Goal: Communication & Community: Answer question/provide support

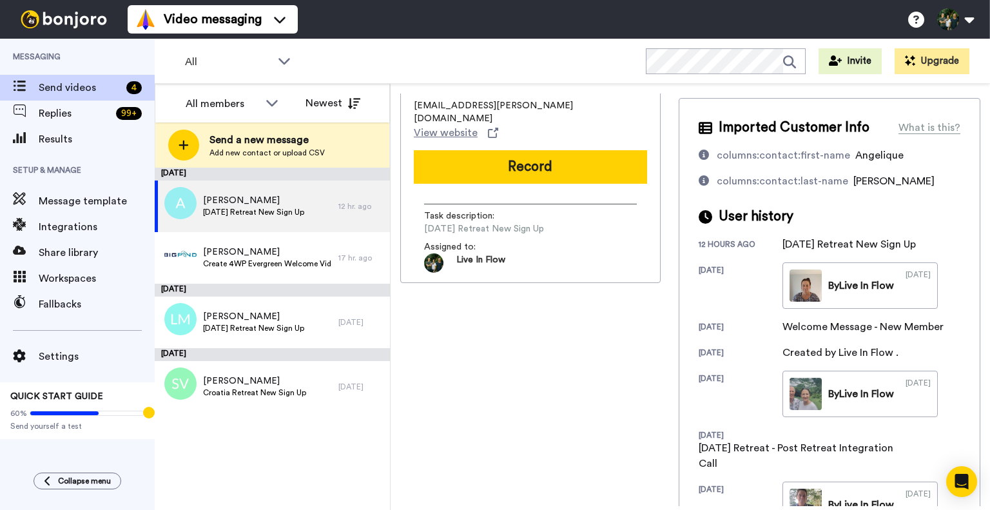
scroll to position [47, 0]
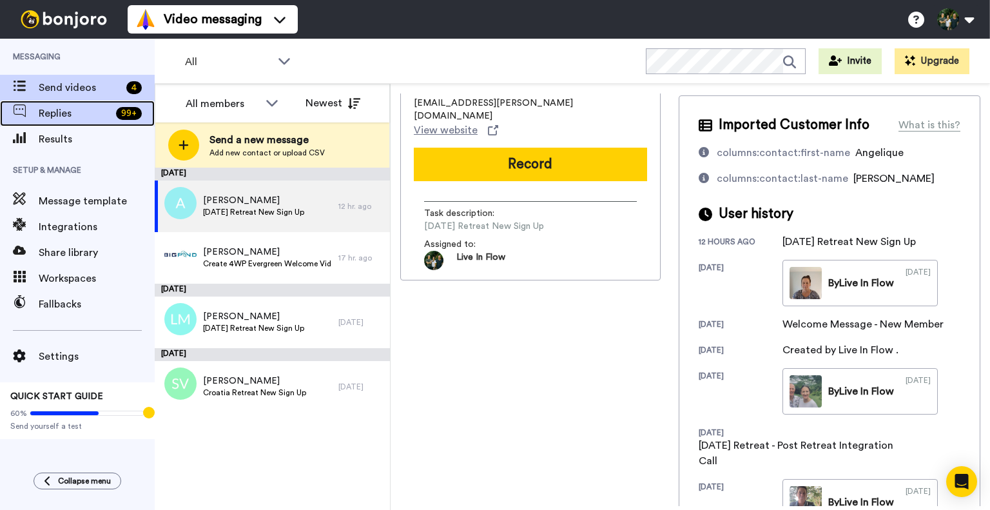
click at [83, 113] on span "Replies" at bounding box center [75, 113] width 72 height 15
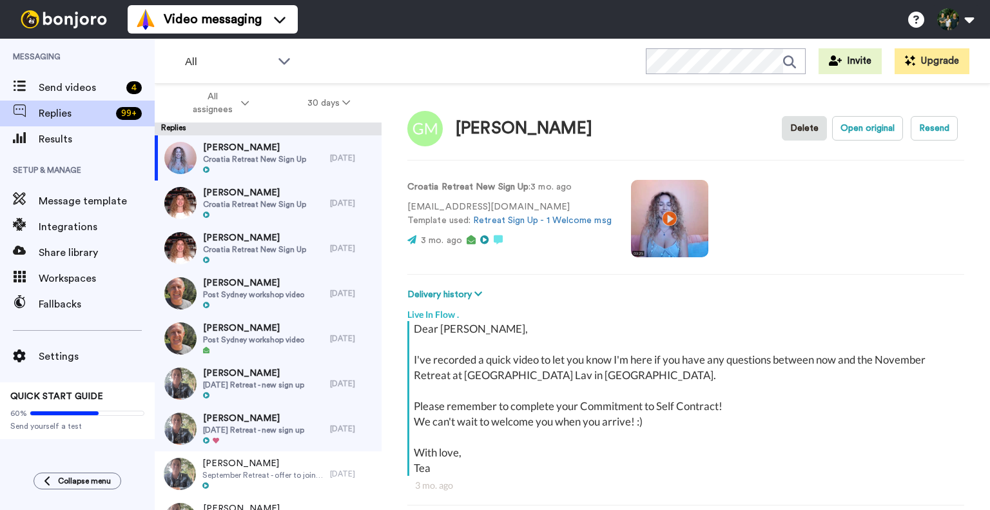
scroll to position [45, 0]
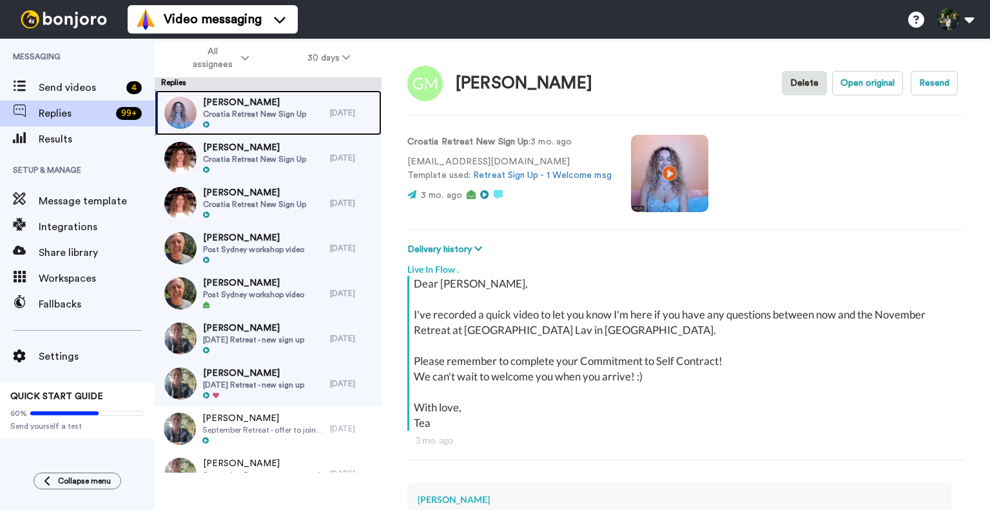
click at [258, 108] on span "Geraldine Minogue" at bounding box center [254, 102] width 103 height 13
type textarea "x"
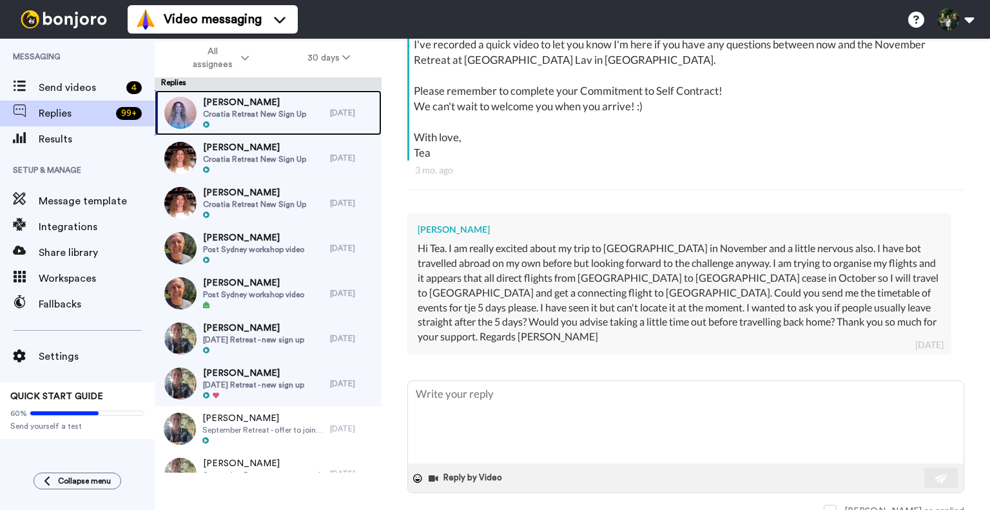
scroll to position [273, 0]
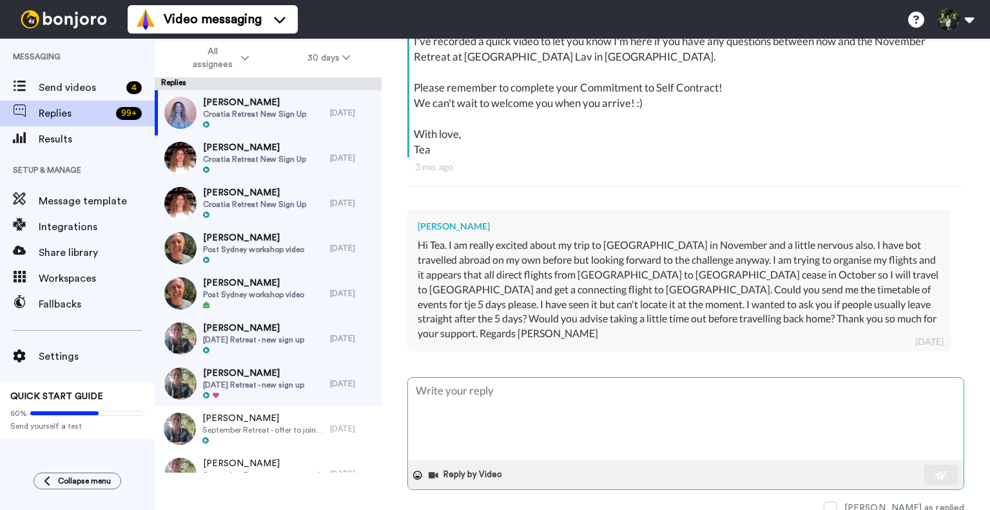
click at [450, 387] on textarea at bounding box center [686, 419] width 556 height 83
paste textarea "Hi Geraldine, Thank you for your lovely message – we’re so excited you’ll be jo…"
type textarea "Hi Geraldine, Thank you for your lovely message – we’re so excited you’ll be jo…"
type textarea "x"
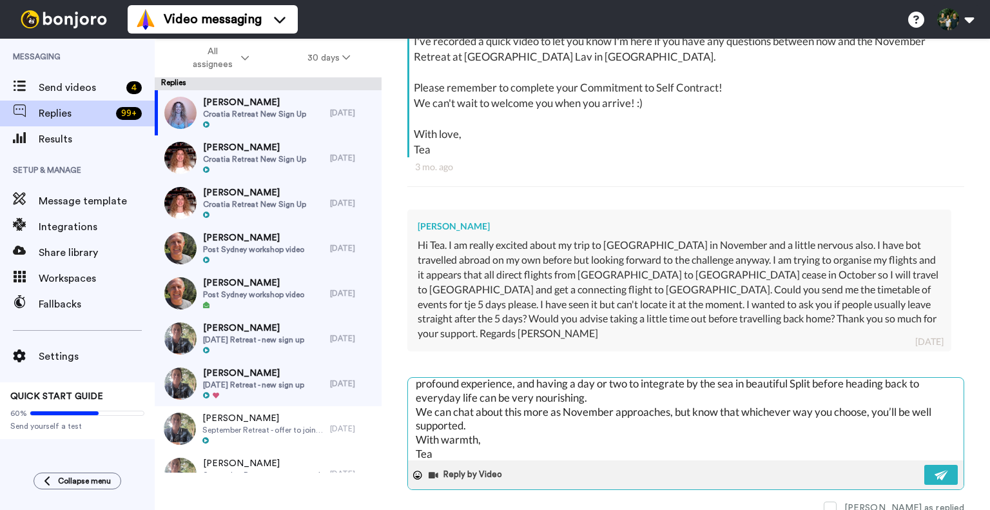
scroll to position [0, 0]
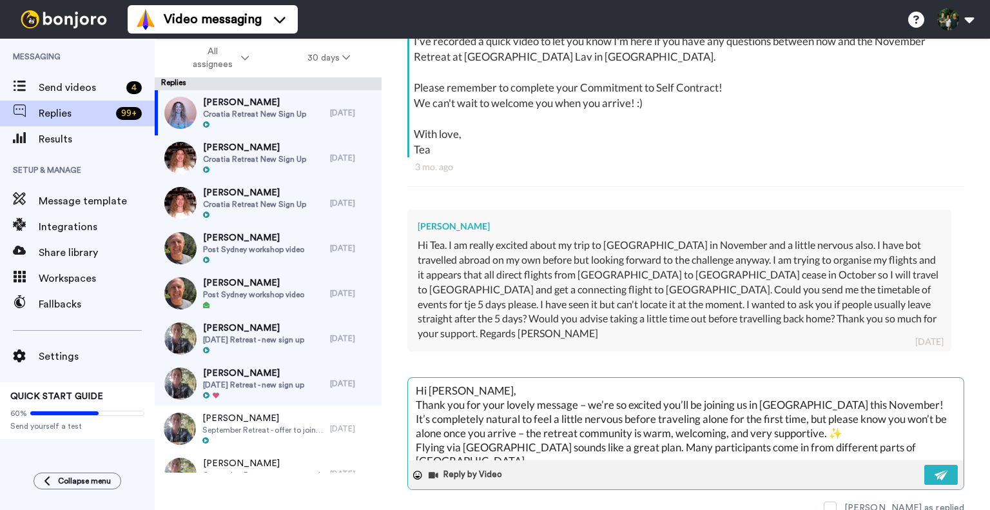
click at [496, 378] on textarea "Hi Geraldine, Thank you for your lovely message – we’re so excited you’ll be jo…" at bounding box center [686, 419] width 556 height 83
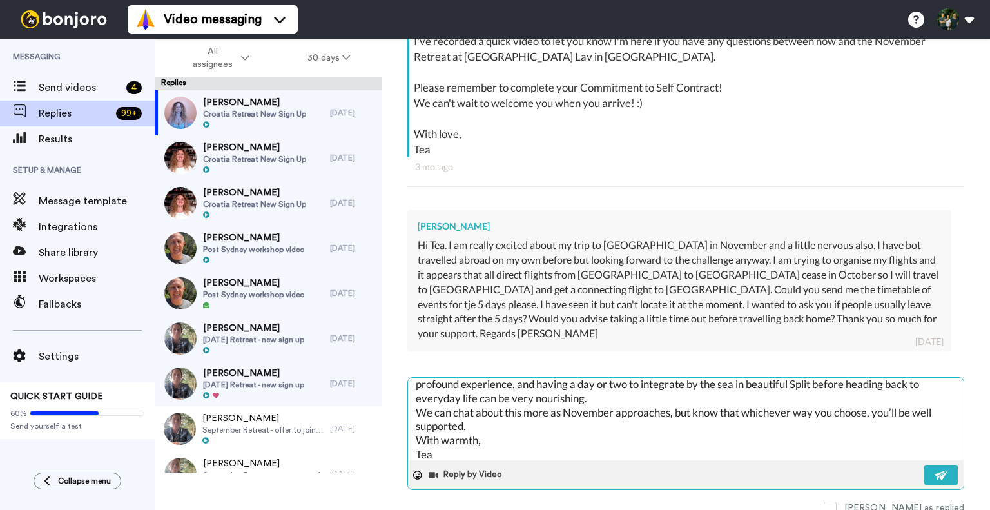
scroll to position [126, 0]
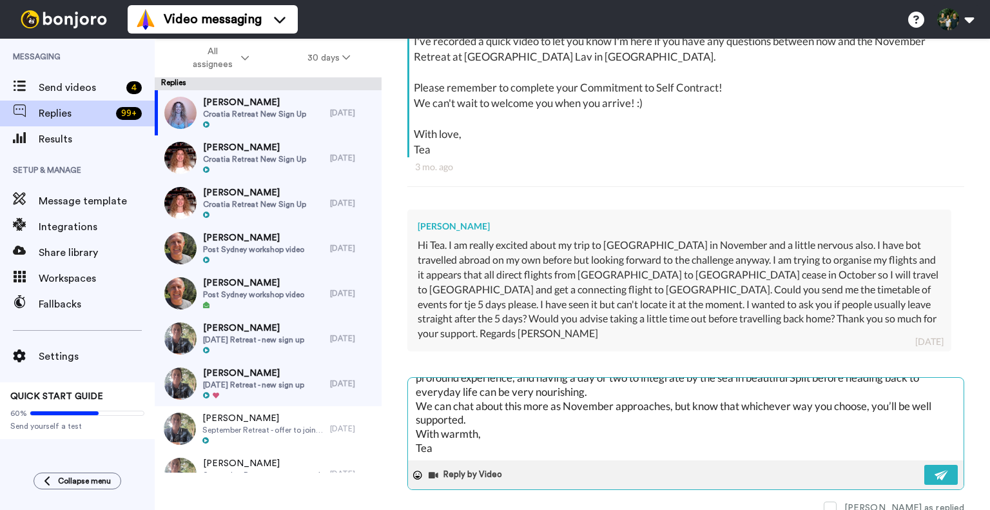
click at [486, 391] on textarea "Hi Geraldine, Thank you for your lovely message – we’re so excited you’ll be jo…" at bounding box center [686, 419] width 556 height 83
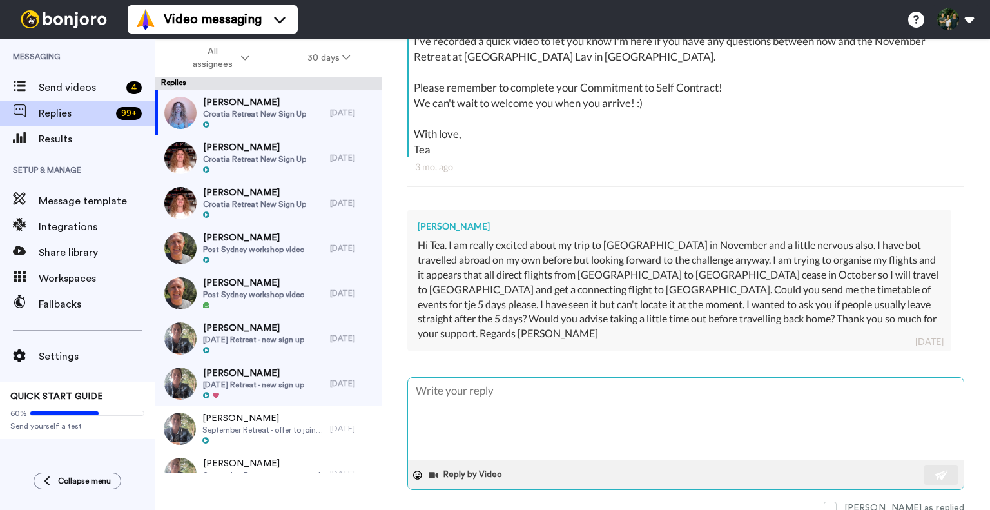
scroll to position [0, 0]
type textarea "x"
paste textarea "Hi Geraldine, Thank you for your lovely message – we’re so excited you’ll be jo…"
type textarea "Hi Geraldine, Thank you for your lovely message – we’re so excited you’ll be jo…"
type textarea "x"
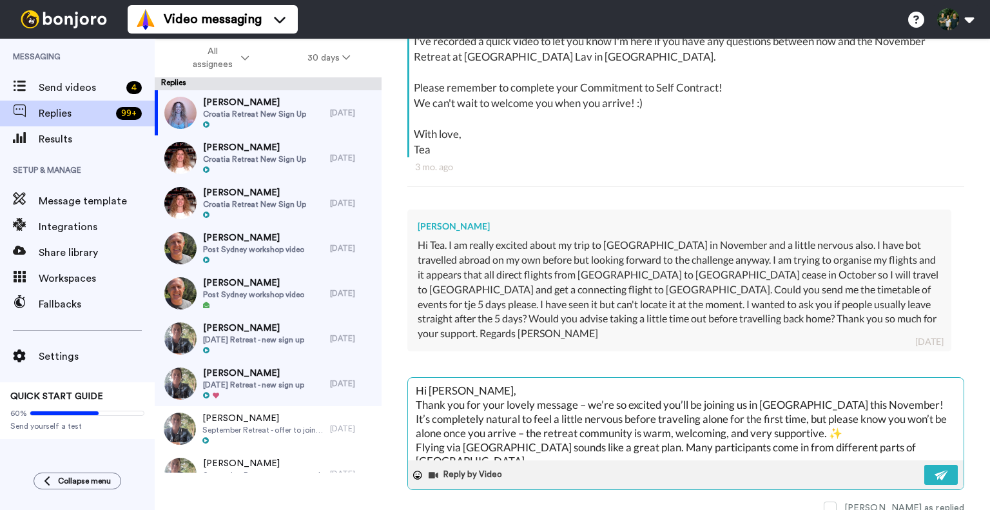
click at [490, 378] on textarea "Hi Geraldine, Thank you for your lovely message – we’re so excited you’ll be jo…" at bounding box center [686, 419] width 556 height 83
type textarea "Hi Geraldine, Thank you for your lovely message – we’re so excited you’ll be jo…"
type textarea "x"
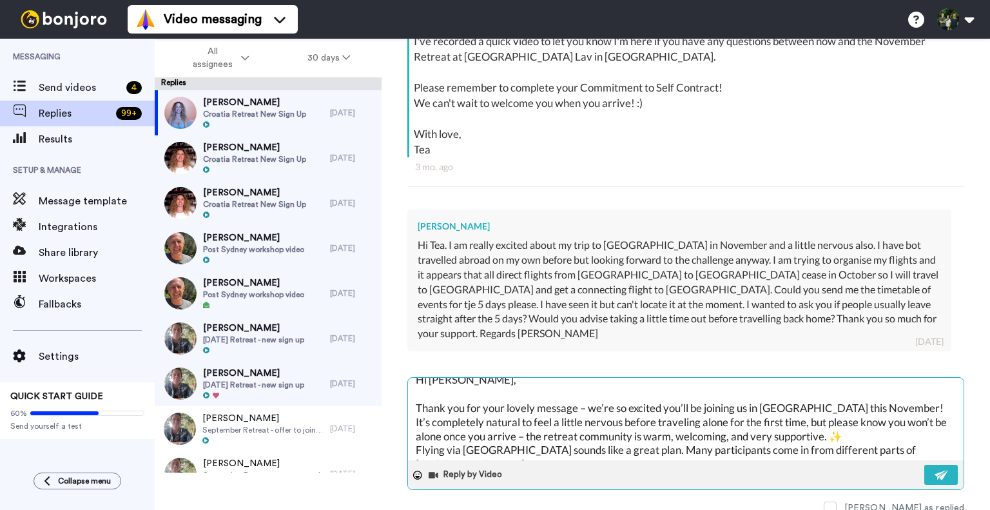
scroll to position [10, 0]
click at [421, 397] on textarea "Hi Geraldine, Thank you for your lovely message – we’re so excited you’ll be jo…" at bounding box center [686, 419] width 556 height 83
type textarea "Hi Geraldine, hank you for your lovely message – we’re so excited you’ll be joi…"
type textarea "x"
type textarea "Hi Geraldine, thank you for your lovely message – we’re so excited you’ll be jo…"
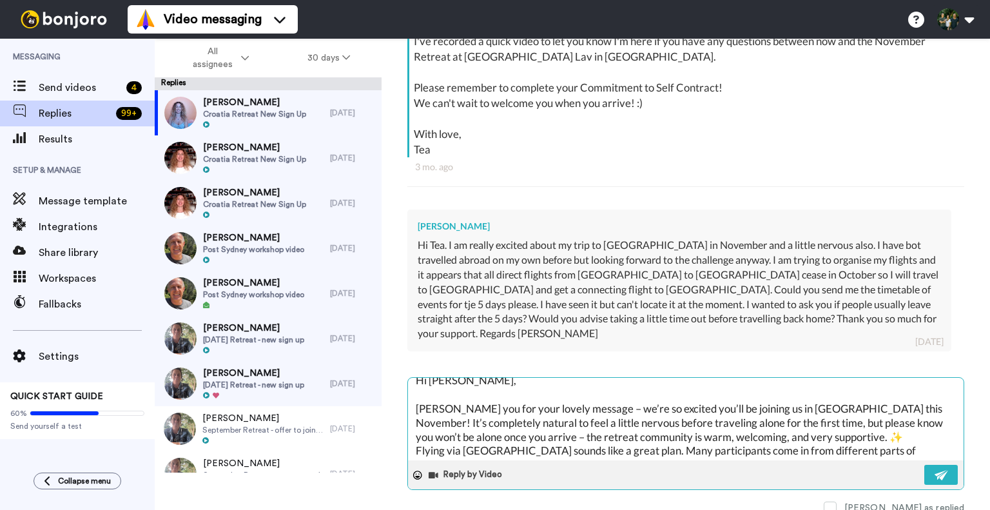
type textarea "x"
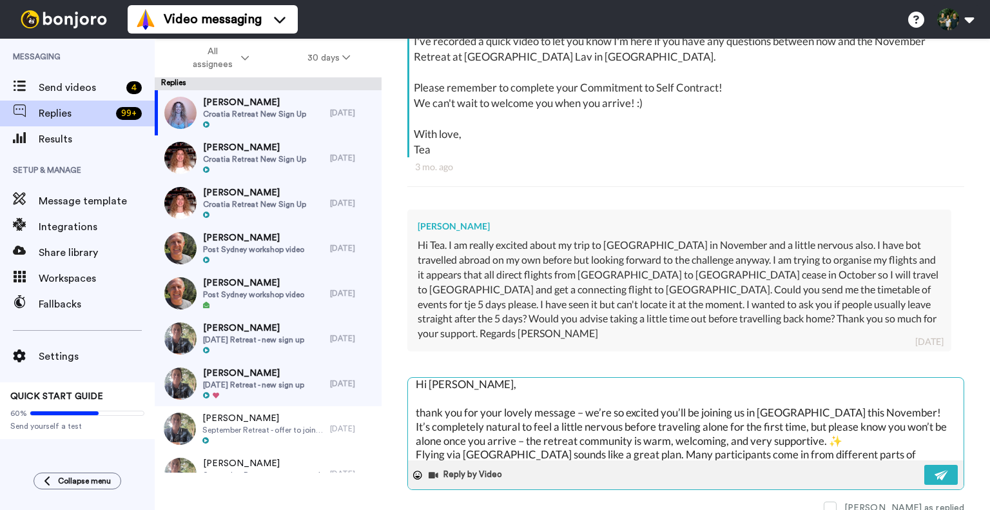
scroll to position [4, 0]
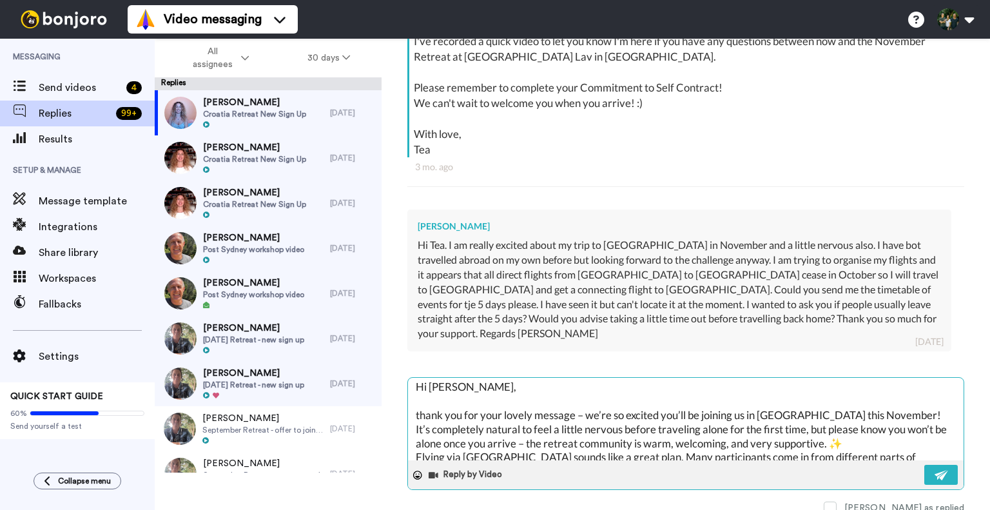
drag, startPoint x: 503, startPoint y: 400, endPoint x: 535, endPoint y: 398, distance: 32.3
click at [535, 398] on textarea "Hi Geraldine, thank you for your lovely message – we’re so excited you’ll be jo…" at bounding box center [686, 419] width 556 height 83
type textarea "Hi Geraldine, thank you for yourmessage – we’re so excited you’ll be joining us…"
type textarea "x"
type textarea "Hi Geraldine, thank you for your message – we’re so excited you’ll be joining u…"
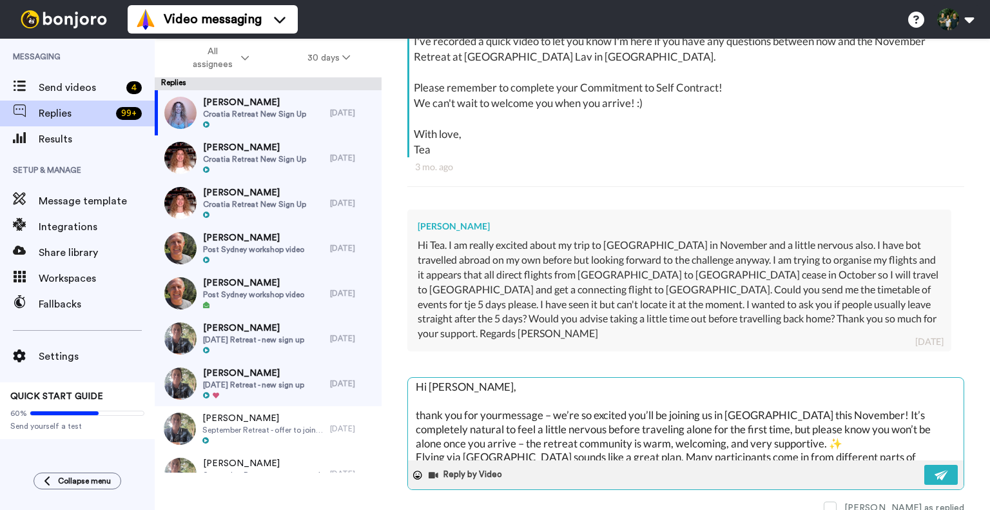
type textarea "x"
type textarea "Hi Geraldine, thank you for your messageIt’s completely natural to feel a littl…"
type textarea "x"
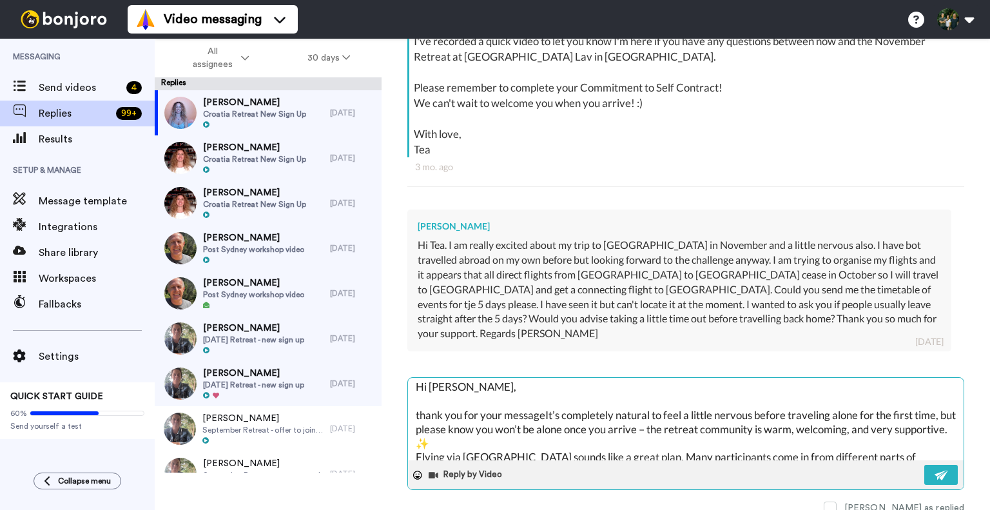
type textarea "Hi Geraldine, thank you for your message.It’s completely natural to feel a litt…"
type textarea "x"
type textarea "Hi Geraldine, thank you for your message. It’s completely natural to feel a lit…"
type textarea "x"
type textarea "Hi Geraldine, thank you for your message. It’s completely natural to feel a lit…"
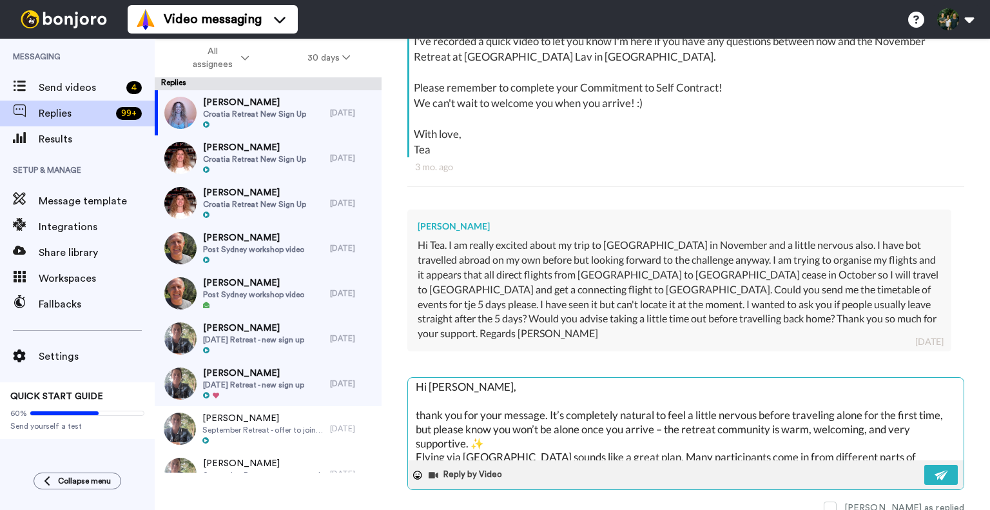
type textarea "x"
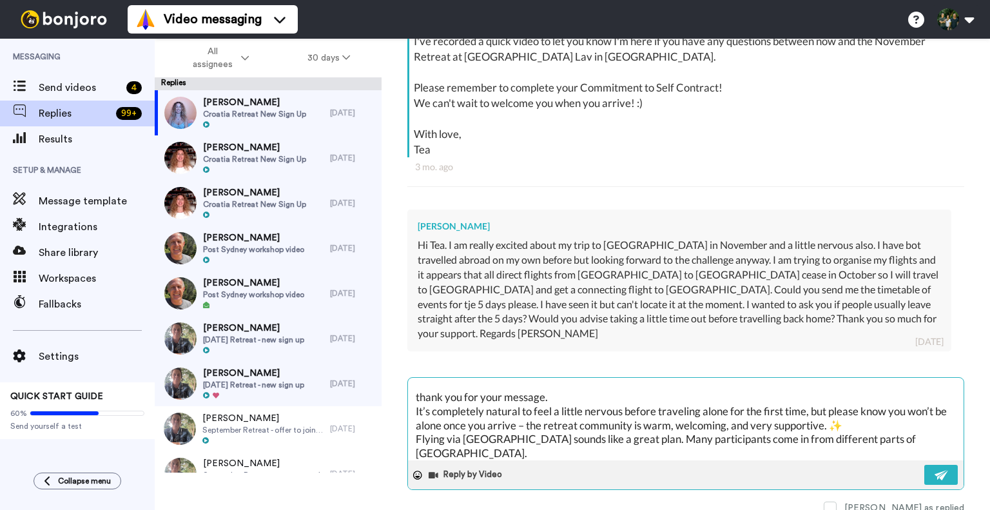
scroll to position [26, 0]
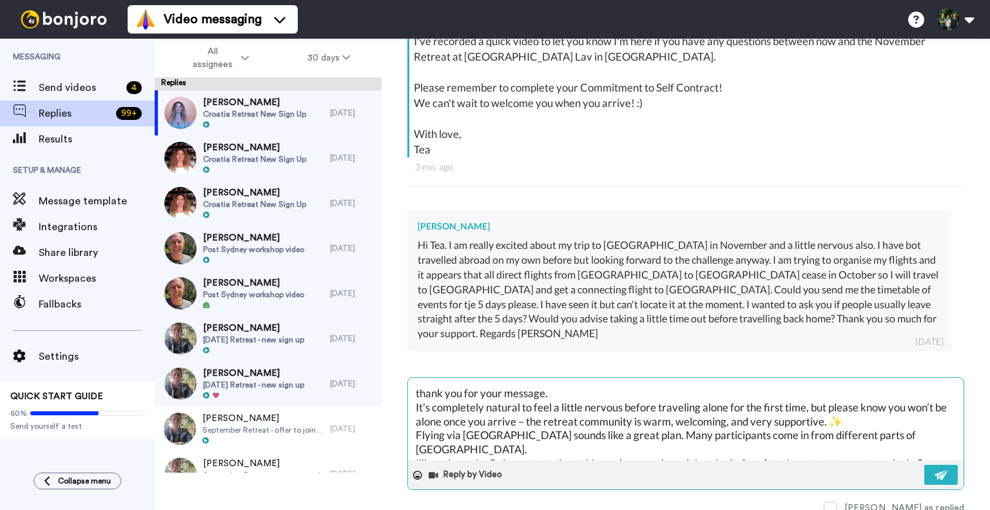
click at [891, 408] on textarea "Hi Geraldine, thank you for your message. It’s completely natural to feel a lit…" at bounding box center [686, 419] width 556 height 83
type textarea "Hi Geraldine, thank you for your message. It’s completely natural to feel a lit…"
type textarea "x"
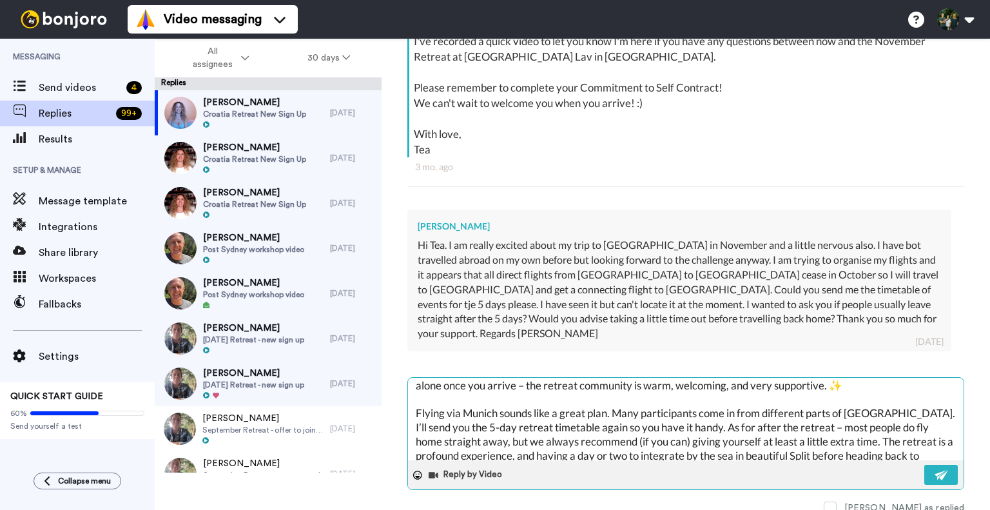
scroll to position [64, 0]
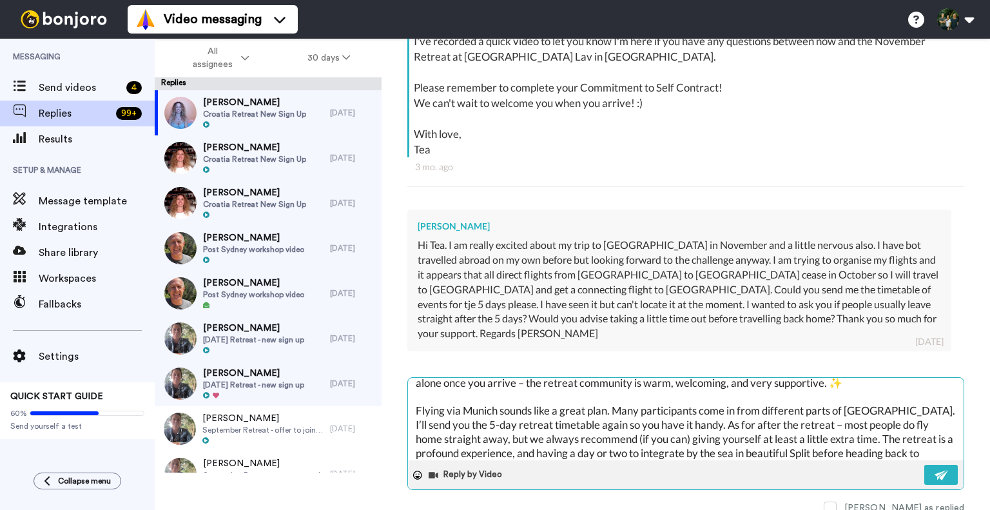
type textarea "Hi Geraldine, thank you for your message. It’s completely natural to feel a lit…"
type textarea "x"
type textarea "Hi Geraldine, thank you for your message. It’s completely natural to feel a lit…"
type textarea "x"
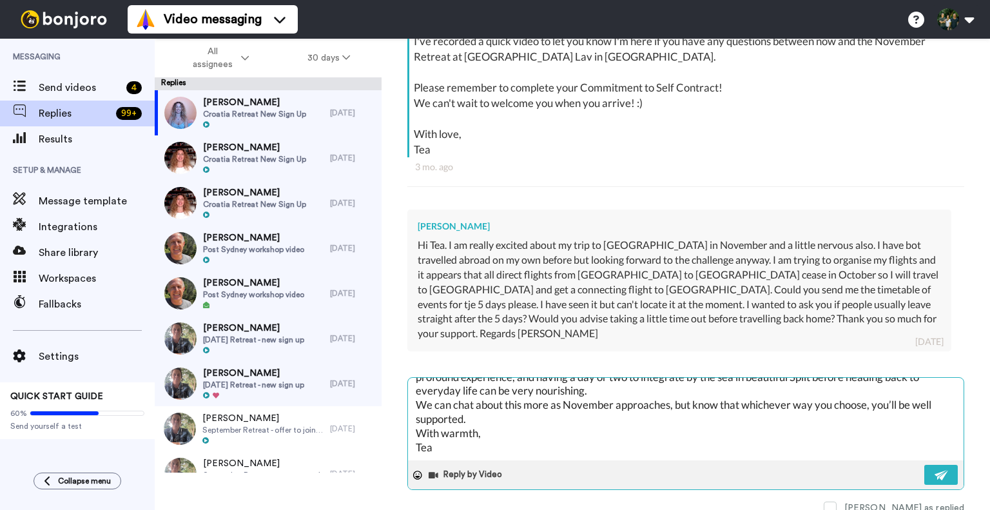
scroll to position [168, 0]
click at [444, 431] on textarea "Hi Geraldine, thank you for your message. It’s completely natural to feel a lit…" at bounding box center [686, 419] width 556 height 83
type textarea "Hi Geraldine, thank you for your message. It’s completely natural to feel a lit…"
type textarea "x"
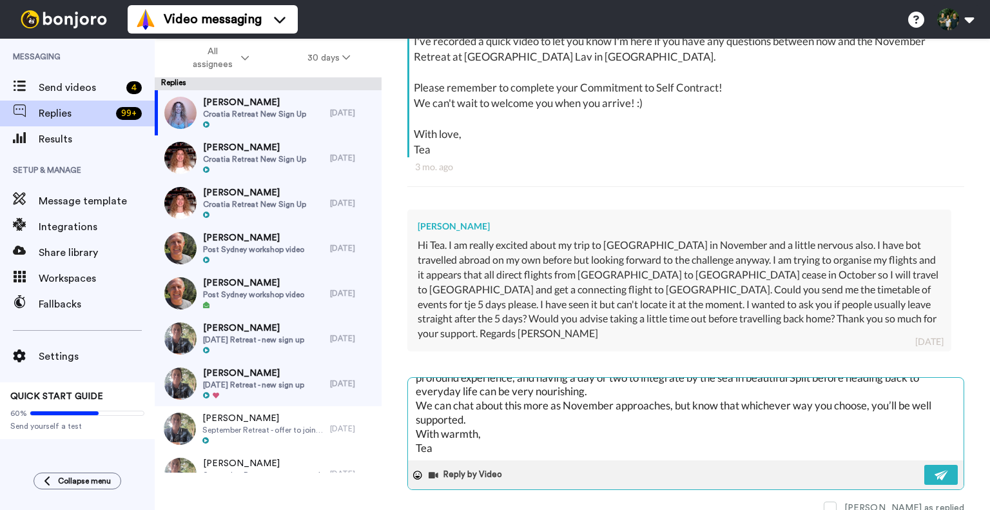
click at [481, 401] on textarea "Hi Geraldine, thank you for your message. It’s completely natural to feel a lit…" at bounding box center [686, 419] width 556 height 83
type textarea "Hi Geraldine, thank you for your message. It’s completely natural to feel a lit…"
type textarea "x"
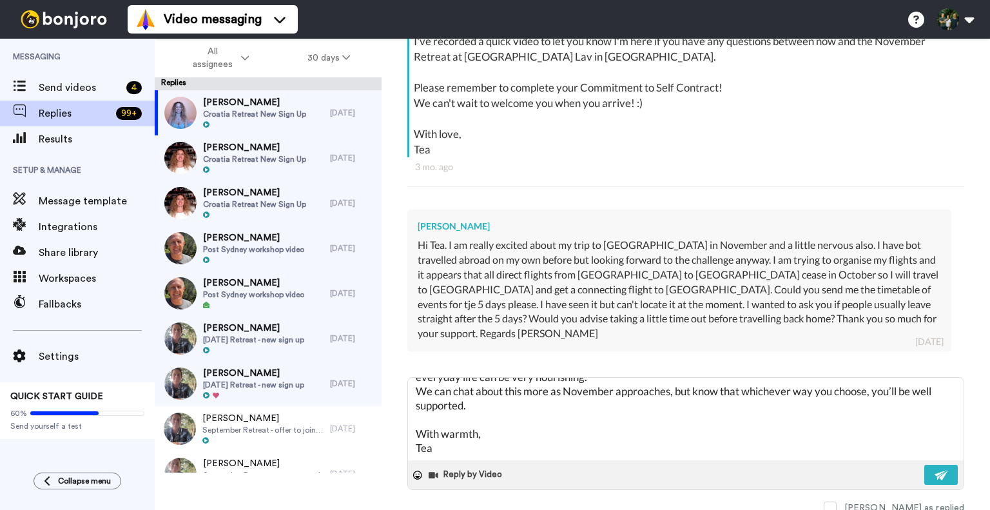
type textarea "Hi Geraldine, thank you for your message. It’s completely natural to feel a lit…"
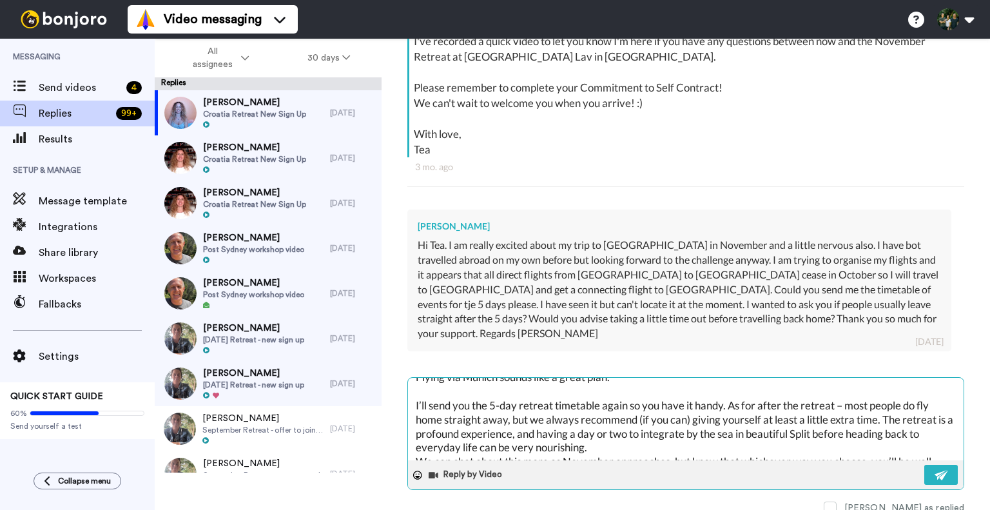
scroll to position [99, 0]
click at [725, 390] on textarea "Hi Geraldine, thank you for your message. It’s completely natural to feel a lit…" at bounding box center [686, 419] width 556 height 83
drag, startPoint x: 730, startPoint y: 390, endPoint x: 495, endPoint y: 382, distance: 234.8
click at [495, 382] on textarea "Hi Geraldine, thank you for your message. It’s completely natural to feel a lit…" at bounding box center [686, 419] width 556 height 83
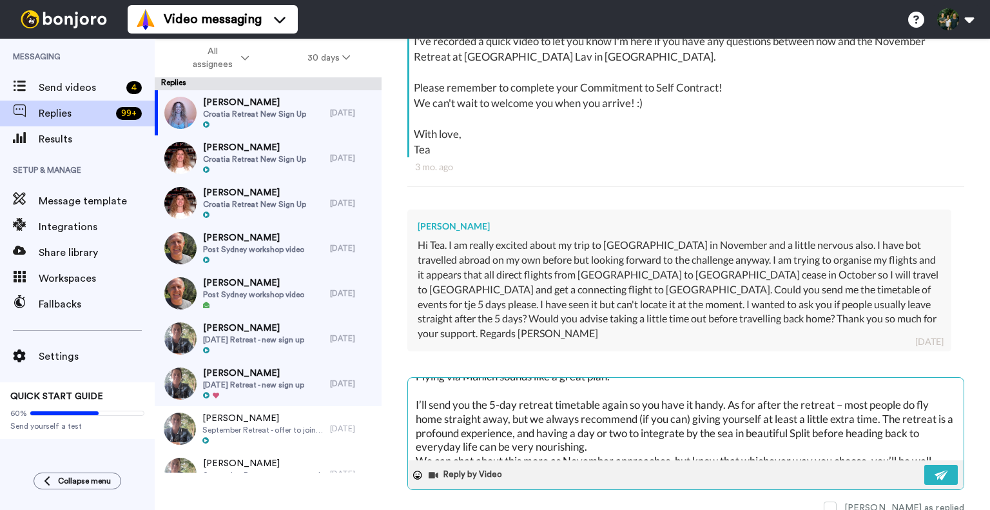
type textarea "x"
drag, startPoint x: 727, startPoint y: 390, endPoint x: 411, endPoint y: 393, distance: 315.9
click at [411, 393] on textarea "Hi Geraldine, thank you for your message. It’s completely natural to feel a lit…" at bounding box center [686, 419] width 556 height 83
type textarea "Hi Geraldine, thank you for your message. It’s completely natural to feel a lit…"
type textarea "x"
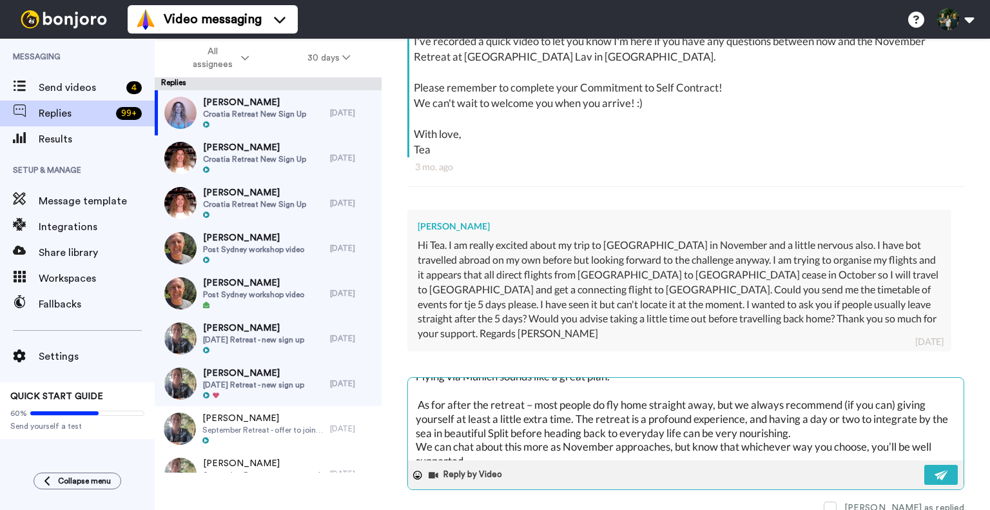
paste textarea "I can’t attach photos via Bonjoro, but you can find the retreat timetable right…"
type textarea "Hi Geraldine, thank you for your message. It’s completely natural to feel a lit…"
type textarea "x"
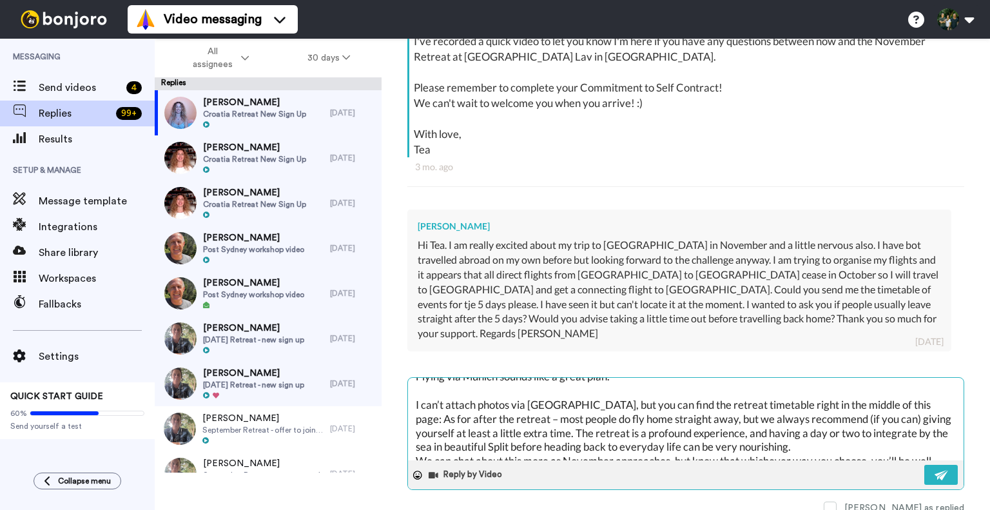
type textarea "Hi Geraldine, thank you for your message. It’s completely natural to feel a lit…"
type textarea "x"
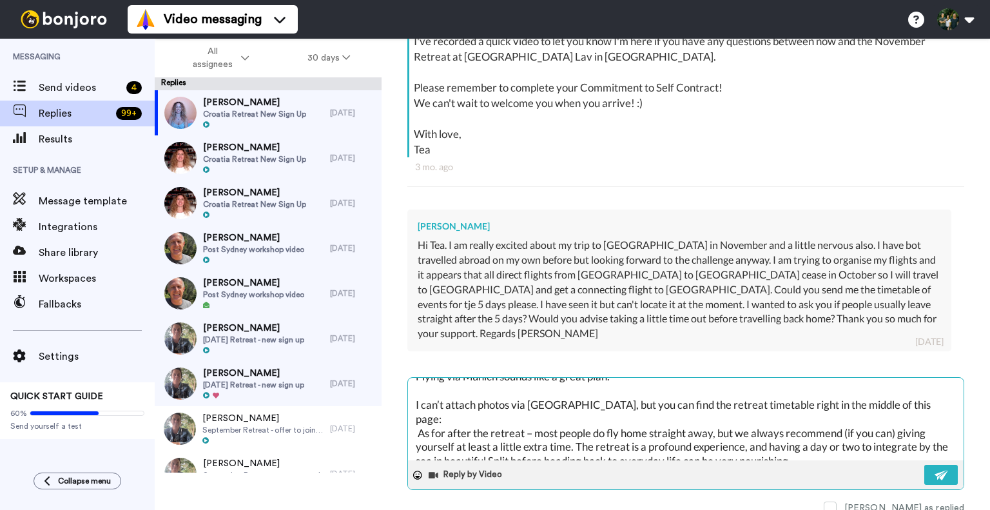
type textarea "Hi Geraldine, thank you for your message. It’s completely natural to feel a lit…"
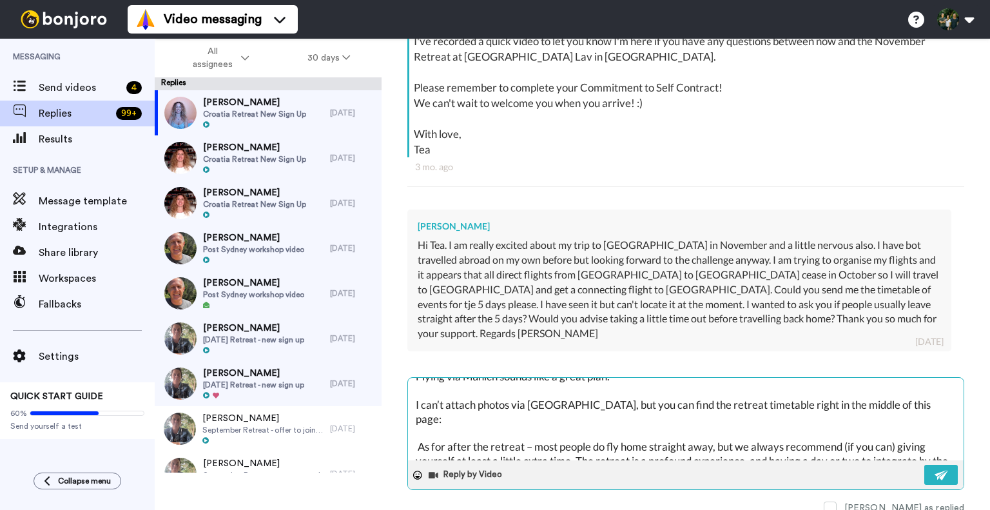
type textarea "x"
type textarea "Hi Geraldine, thank you for your message. It’s completely natural to feel a lit…"
type textarea "x"
type textarea "Hi Geraldine, thank you for your message. It’s completely natural to feel a lit…"
type textarea "x"
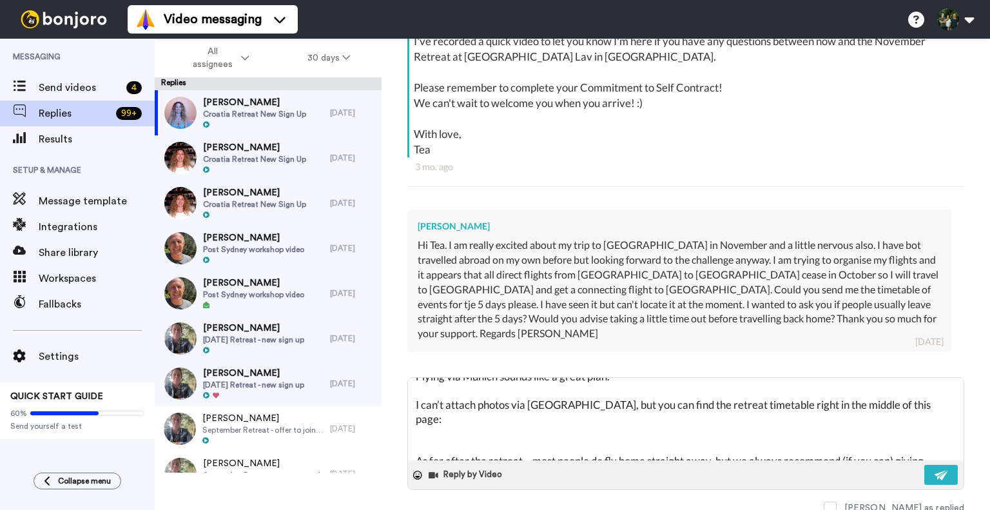
type textarea "Hi Geraldine, thank you for your message. It’s completely natural to feel a lit…"
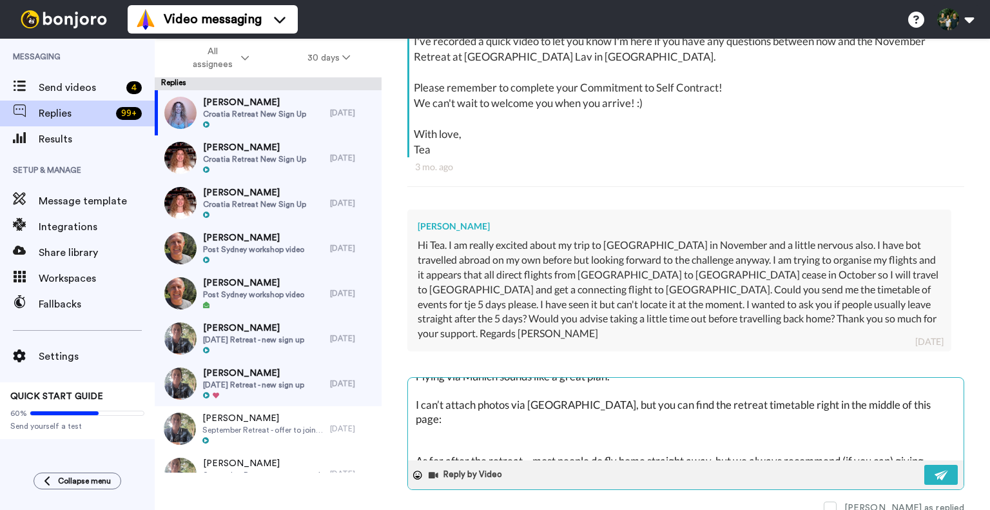
type textarea "x"
paste textarea "https://www.liveinflow.com.au/croatia-meditation-retreat-2025"
type textarea "Hi Geraldine, thank you for your message. It’s completely natural to feel a lit…"
type textarea "x"
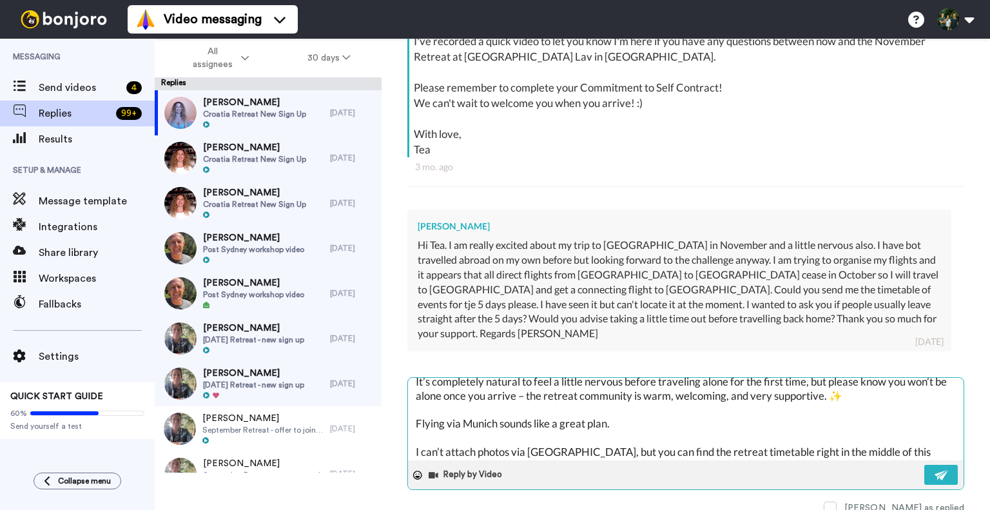
scroll to position [52, 0]
click at [468, 392] on textarea "Hi Geraldine, thank you for your message. It’s completely natural to feel a lit…" at bounding box center [686, 419] width 556 height 83
type textarea "Hi Geraldine, thank you for your message. It’s completely natural to feel a lit…"
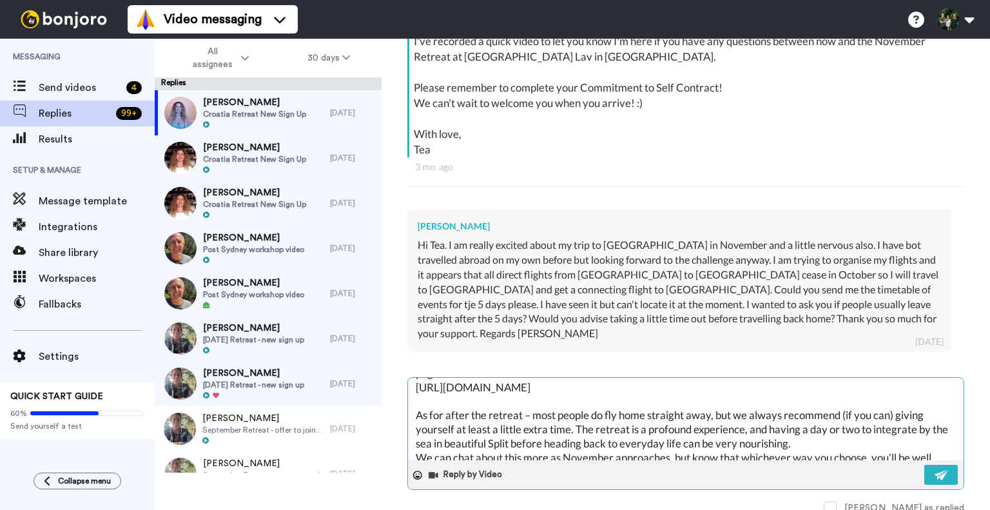
scroll to position [131, 0]
type textarea "x"
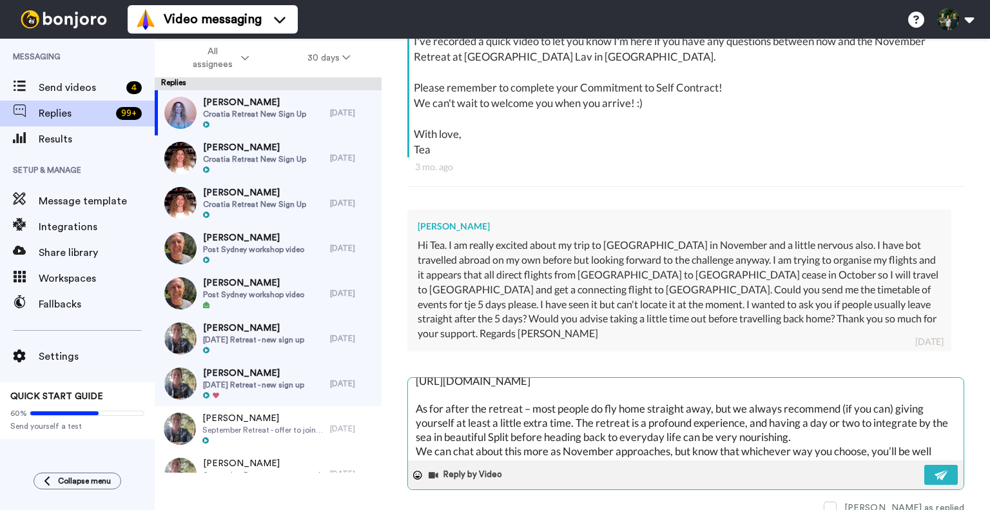
click at [555, 383] on textarea "Hi Geraldine, thank you for your message. It’s completely natural to feel a lit…" at bounding box center [686, 419] width 556 height 83
type textarea "Hi Geraldine, thank you for your message. It’s completely natural to feel a lit…"
type textarea "x"
type textarea "Hi Geraldine, thank you for your message. It’s completely natural to feel a lit…"
type textarea "x"
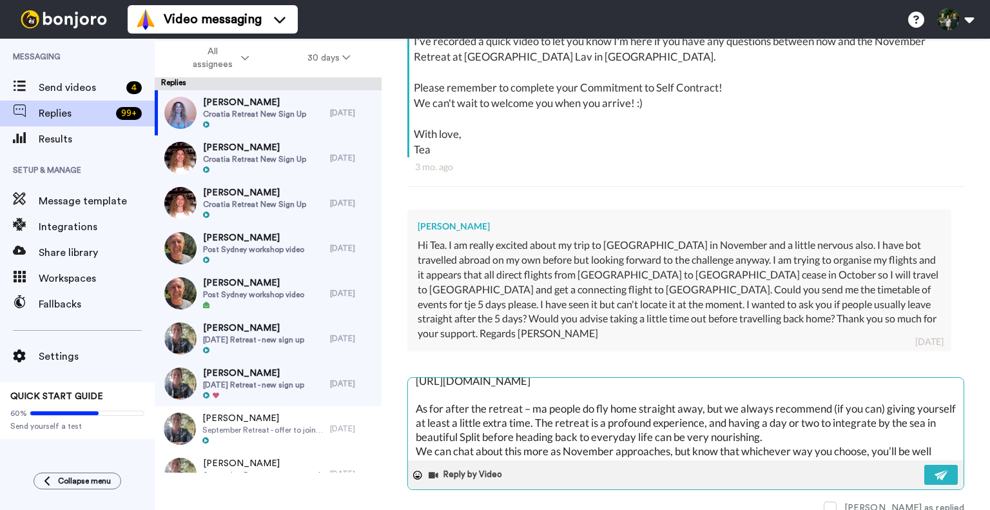
type textarea "Hi Geraldine, thank you for your message. It’s completely natural to feel a lit…"
type textarea "x"
type textarea "Hi Geraldine, thank you for your message. It’s completely natural to feel a lit…"
type textarea "x"
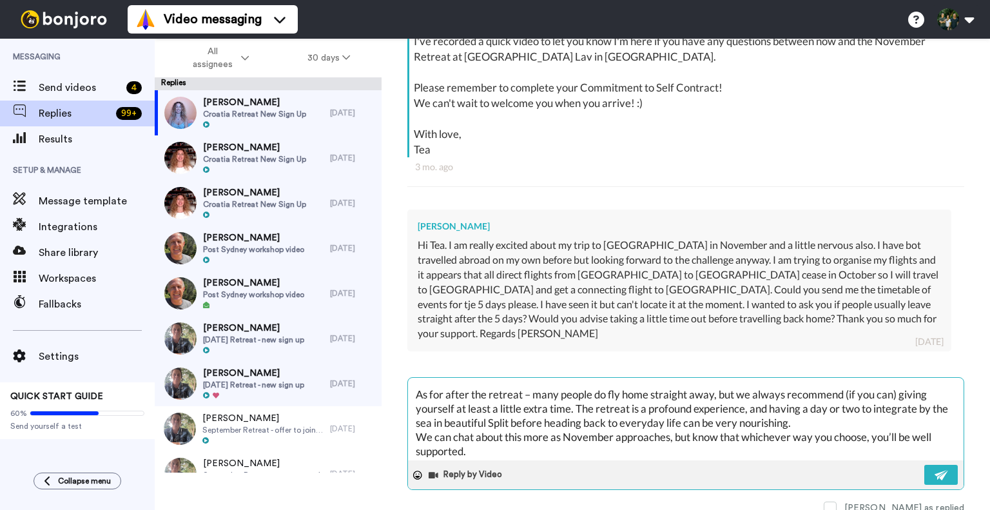
scroll to position [151, 0]
drag, startPoint x: 472, startPoint y: 418, endPoint x: 411, endPoint y: 412, distance: 61.6
click at [411, 412] on textarea "Hi Geraldine, thank you for your message. It’s completely natural to feel a lit…" at bounding box center [686, 419] width 556 height 83
type textarea "Hi Geraldine, thank you for your message. It’s completely natural to feel a lit…"
type textarea "x"
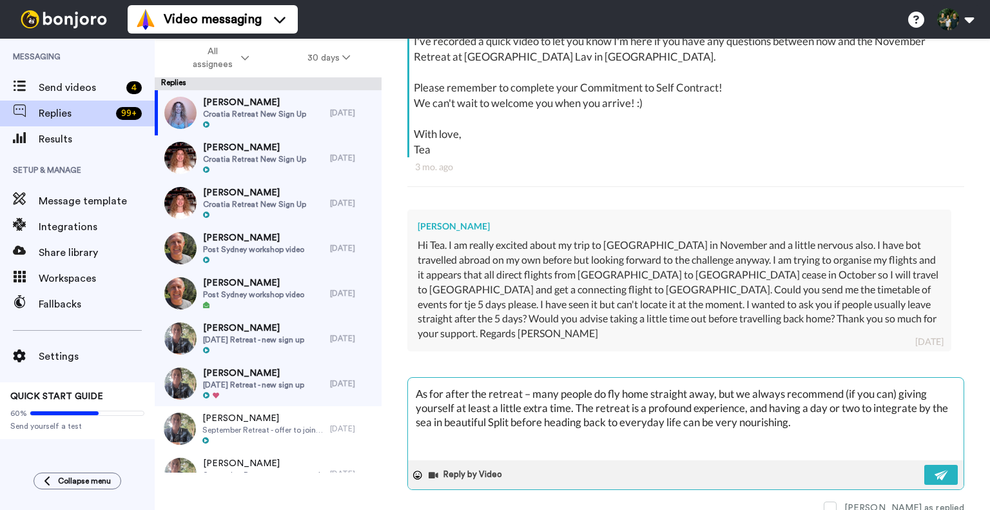
type textarea "Hi Geraldine, thank you for your message. It’s completely natural to feel a lit…"
type textarea "x"
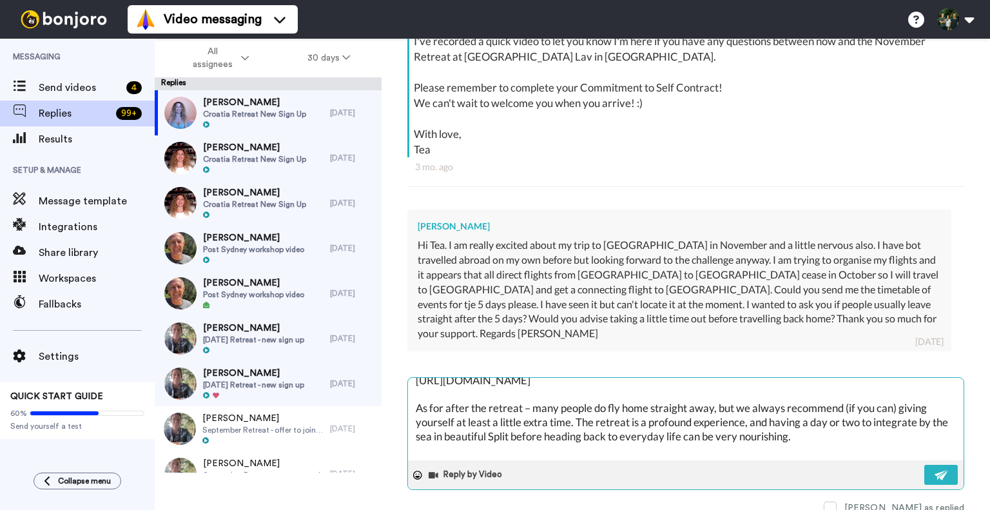
scroll to position [154, 0]
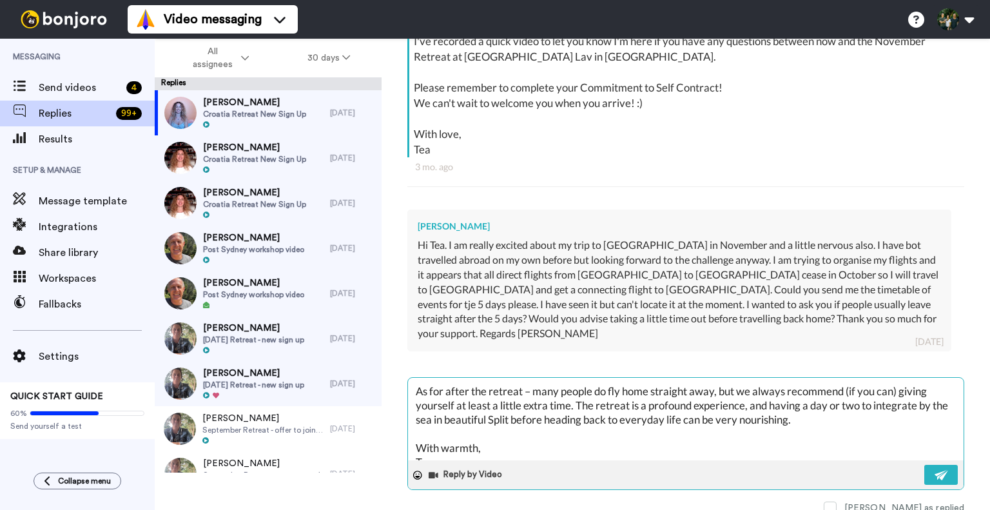
click at [474, 418] on textarea "Hi Geraldine, thank you for your message. It’s completely natural to feel a lit…" at bounding box center [686, 419] width 556 height 83
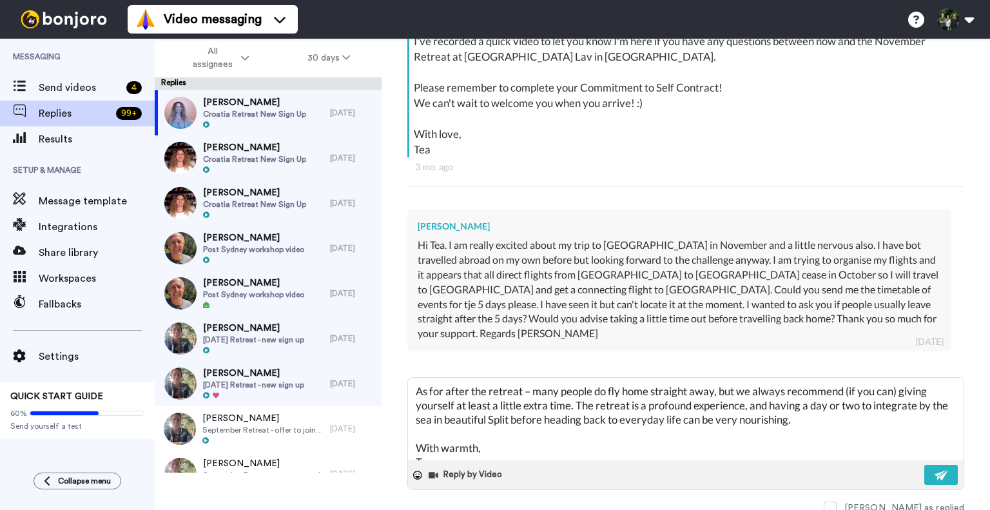
type textarea "Hi Geraldine, thank you for your message. It’s completely natural to feel a lit…"
type textarea "x"
type textarea "Hi Geraldine, thank you for your message. It’s completely natural to feel a lit…"
type textarea "x"
type textarea "Hi Geraldine, thank you for your message. It’s completely natural to feel a lit…"
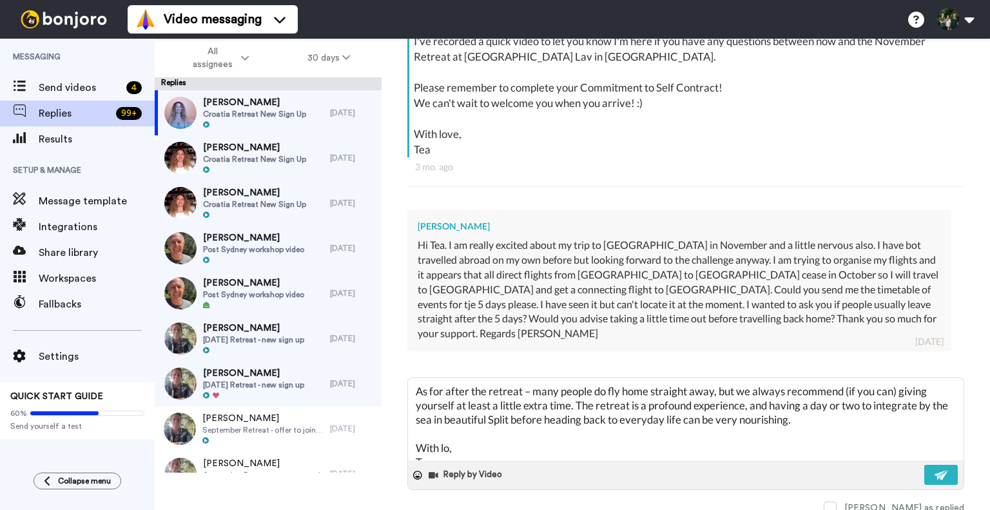
type textarea "x"
type textarea "Hi Geraldine, thank you for your message. It’s completely natural to feel a lit…"
type textarea "x"
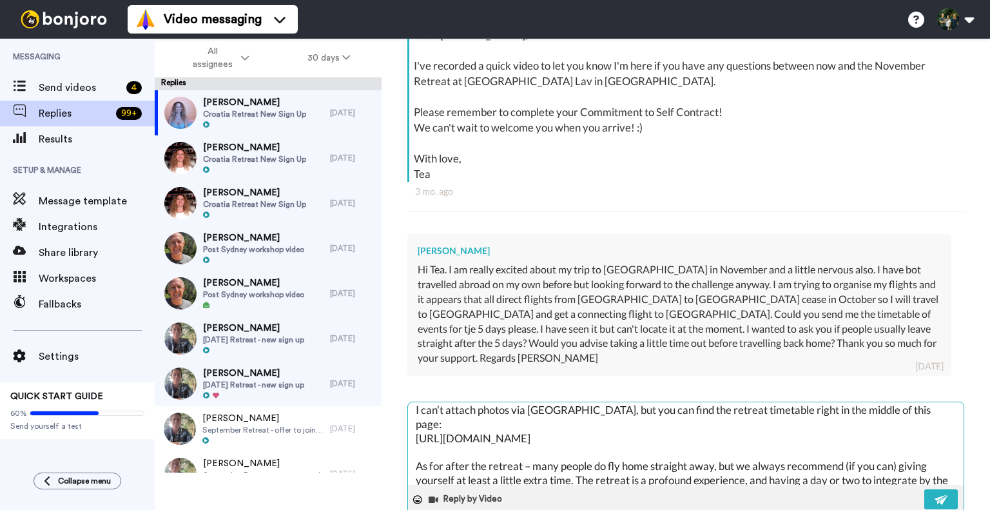
scroll to position [0, 0]
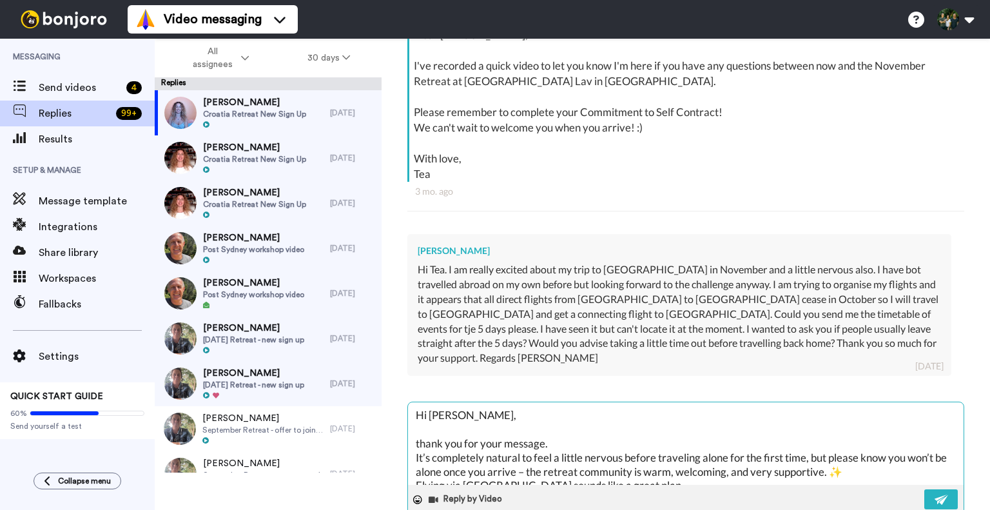
click at [430, 402] on textarea "Hi Geraldine, thank you for your message. It’s completely natural to feel a lit…" at bounding box center [686, 443] width 556 height 83
type textarea "D Geraldine, thank you for your message. It’s completely natural to feel a litt…"
type textarea "x"
type textarea "De Geraldine, thank you for your message. It’s completely natural to feel a lit…"
type textarea "x"
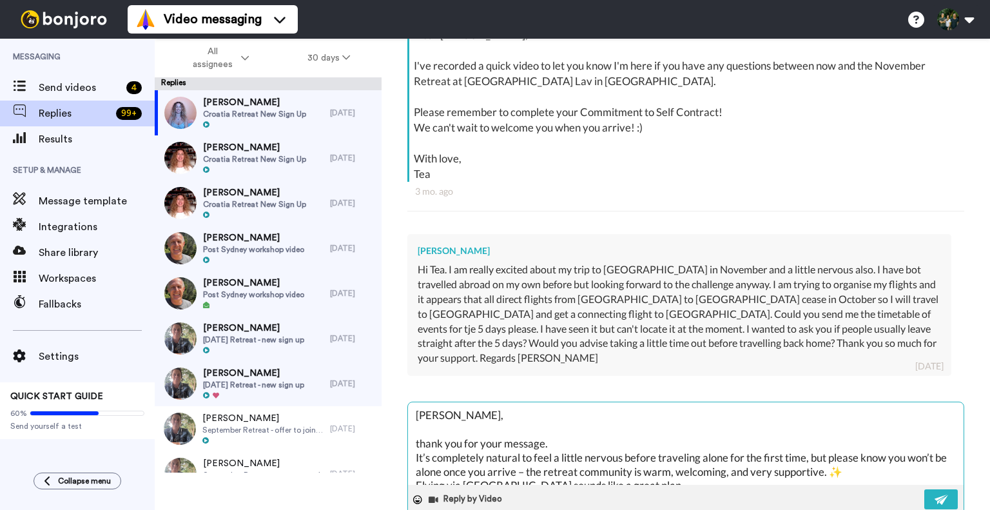
type textarea "Dea Geraldine, thank you for your message. It’s completely natural to feel a li…"
type textarea "x"
type textarea "Dear Geraldine, thank you for your message. It’s completely natural to feel a l…"
type textarea "x"
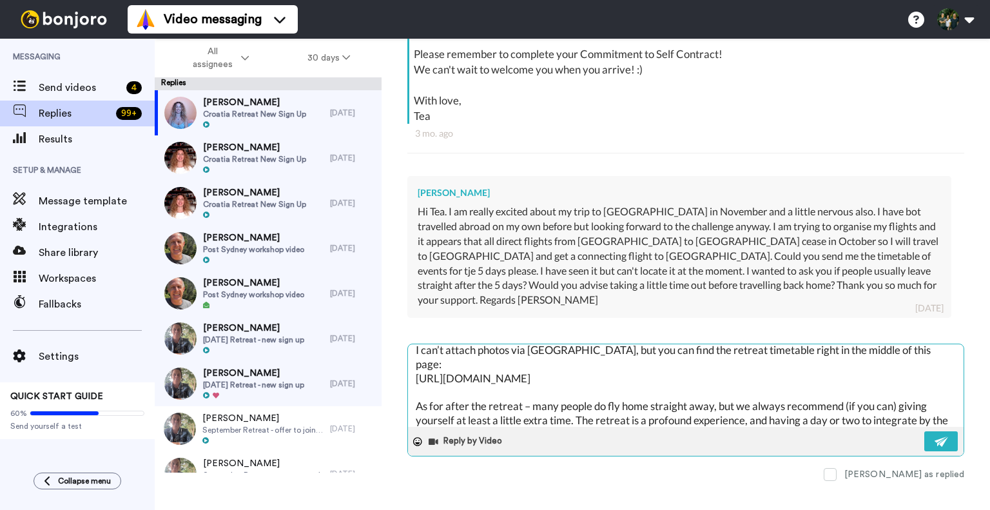
scroll to position [154, 0]
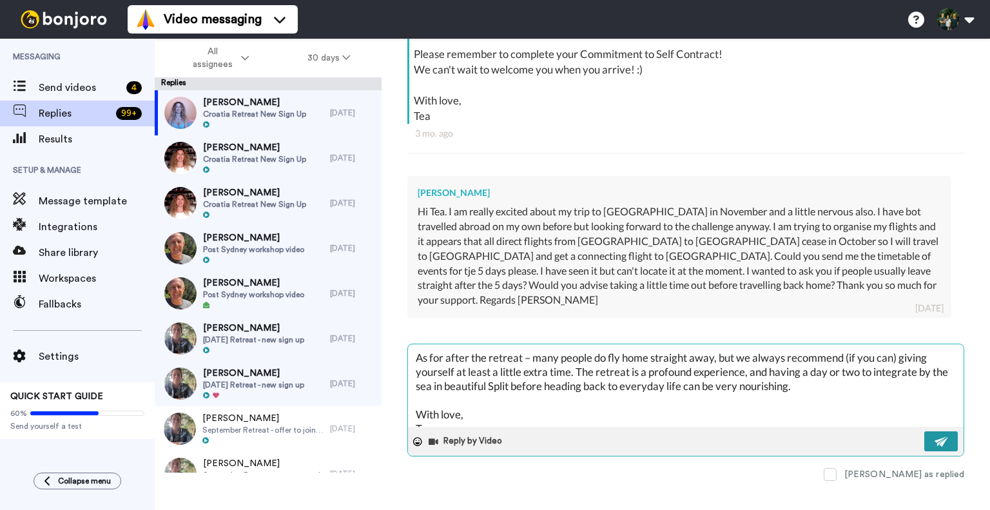
type textarea "Dear Geraldine, thank you for your message. It’s completely natural to feel a l…"
click at [924, 431] on button at bounding box center [941, 441] width 34 height 20
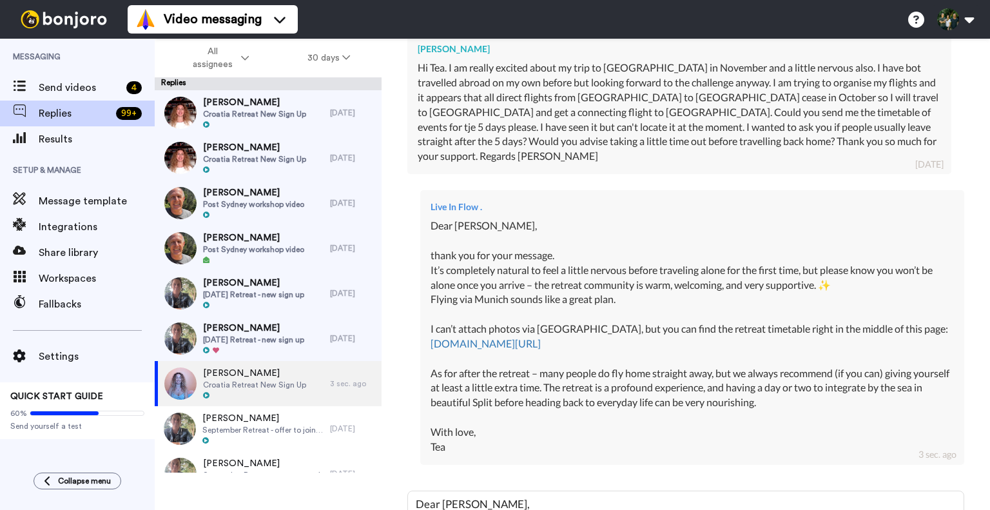
scroll to position [451, 0]
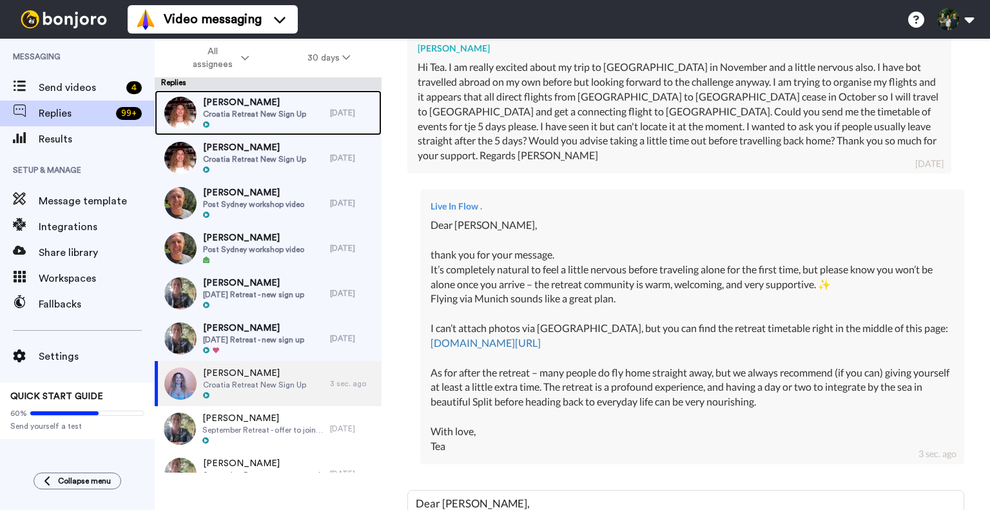
click at [234, 114] on span "Croatia Retreat New Sign Up" at bounding box center [254, 114] width 103 height 10
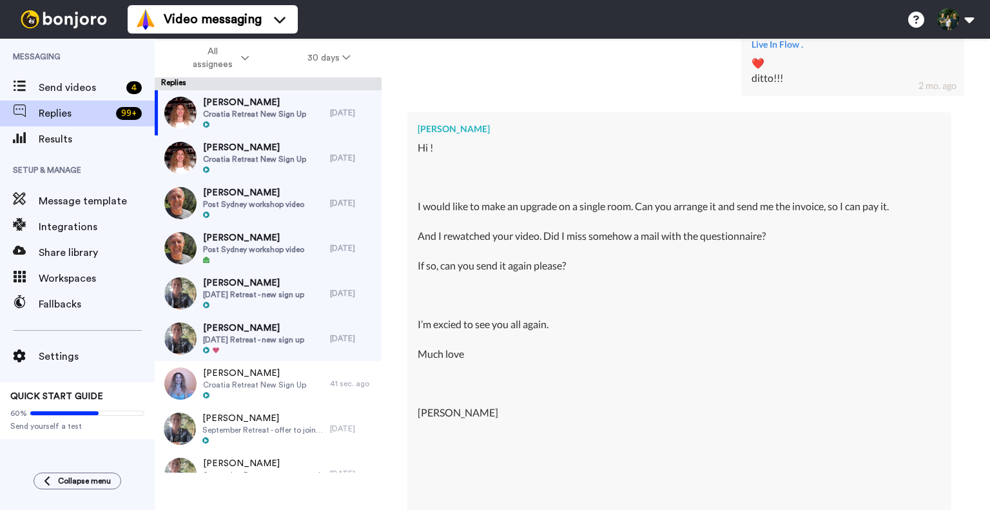
scroll to position [534, 0]
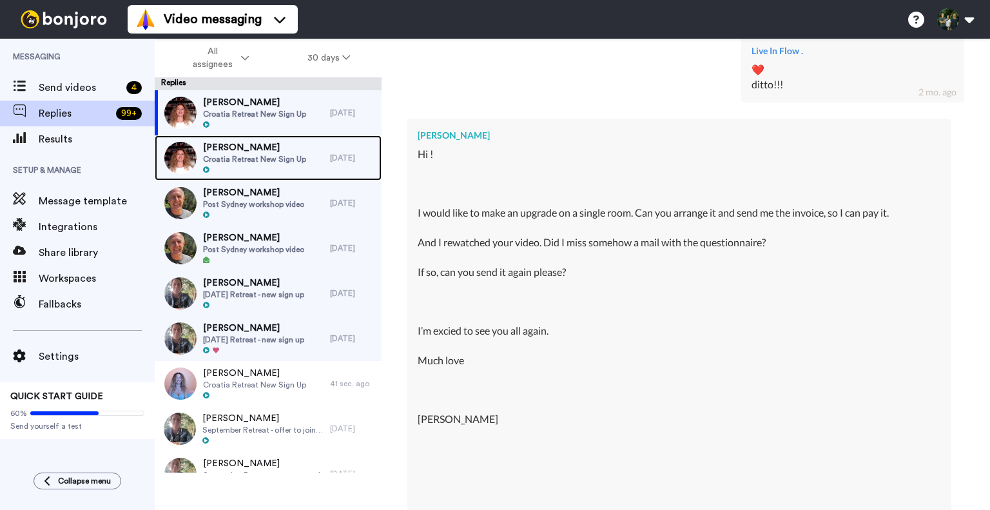
click at [300, 157] on span "Croatia Retreat New Sign Up" at bounding box center [254, 159] width 103 height 10
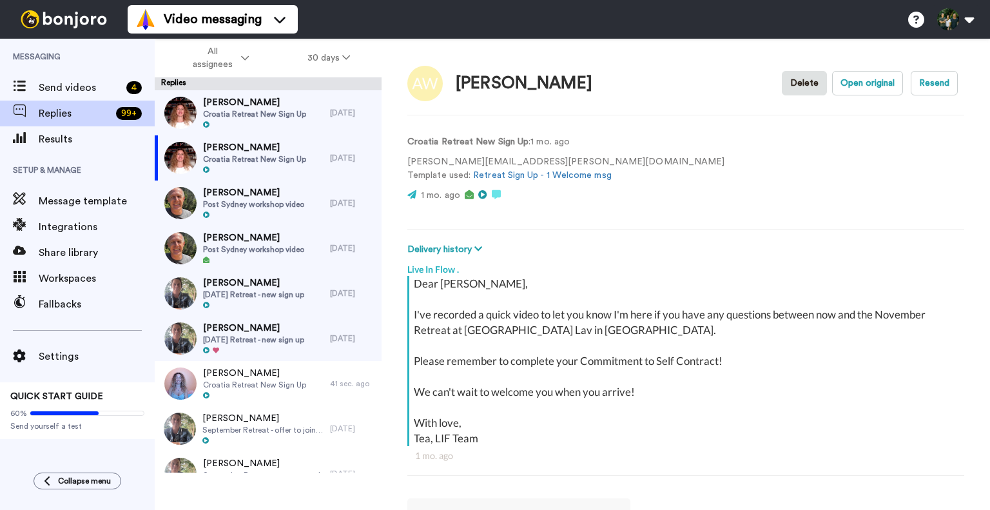
type textarea "x"
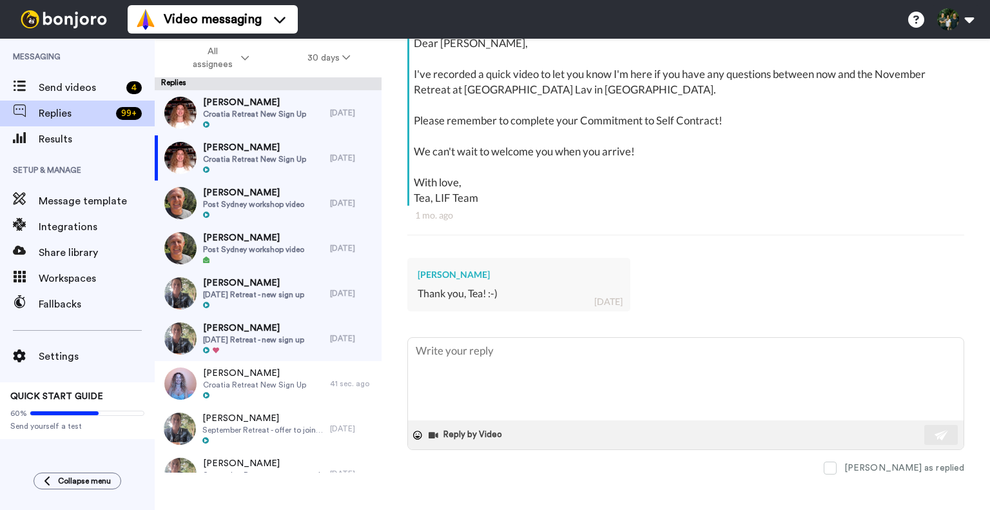
scroll to position [249, 0]
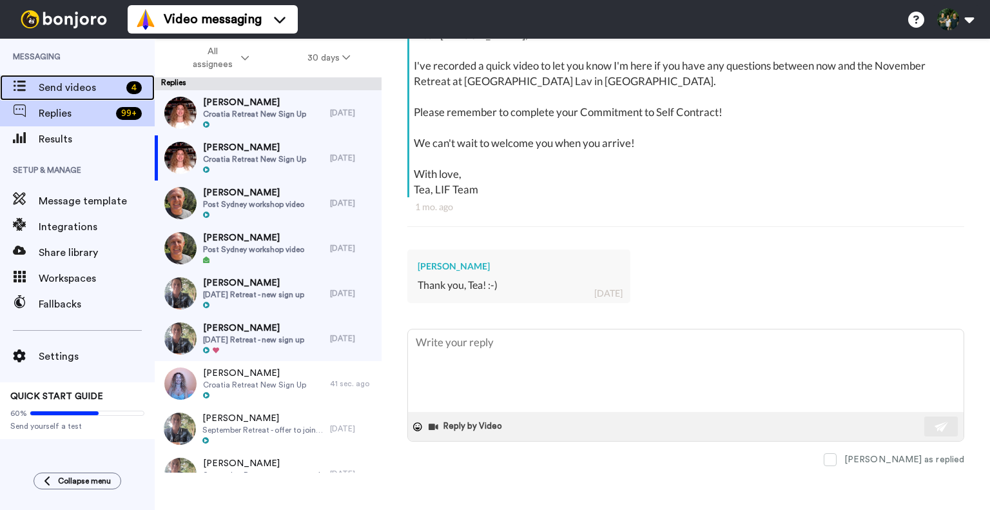
click at [51, 88] on span "Send videos" at bounding box center [80, 87] width 83 height 15
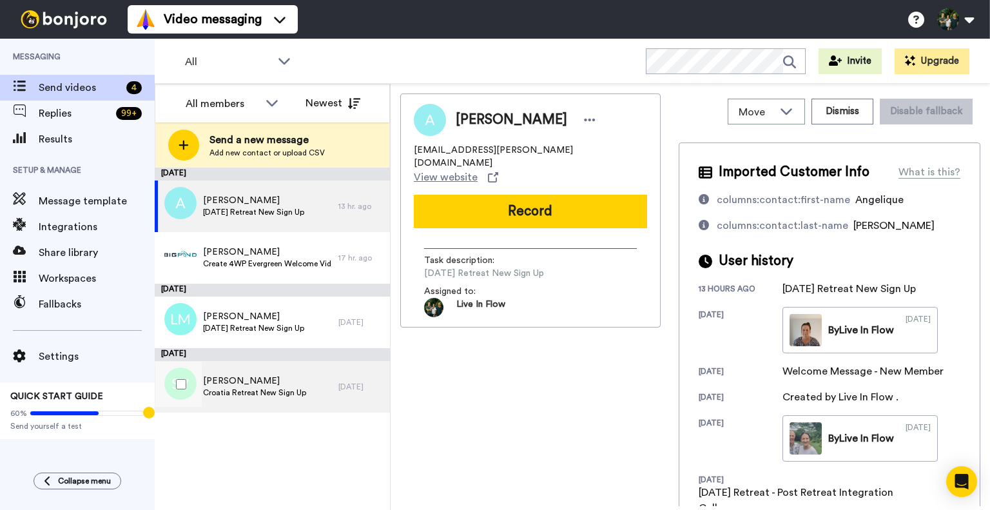
click at [235, 373] on div "Sarah Van Enk Croatia Retreat New Sign Up" at bounding box center [247, 387] width 184 height 52
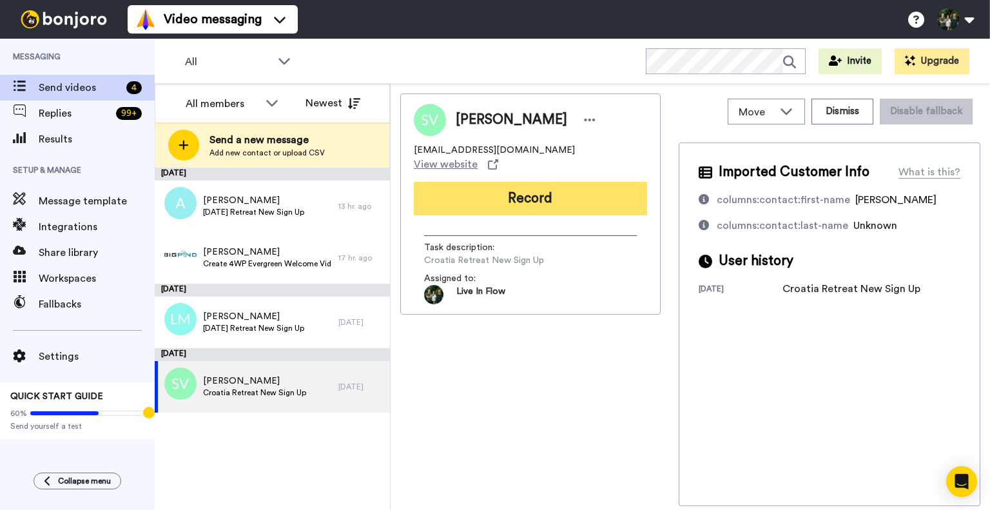
click at [473, 190] on button "Record" at bounding box center [530, 199] width 233 height 34
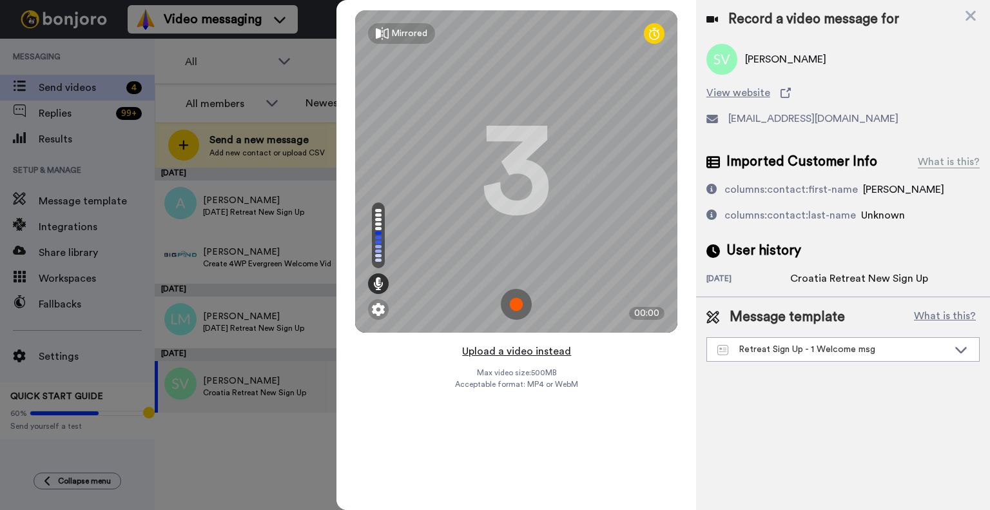
click at [501, 349] on button "Upload a video instead" at bounding box center [516, 351] width 117 height 17
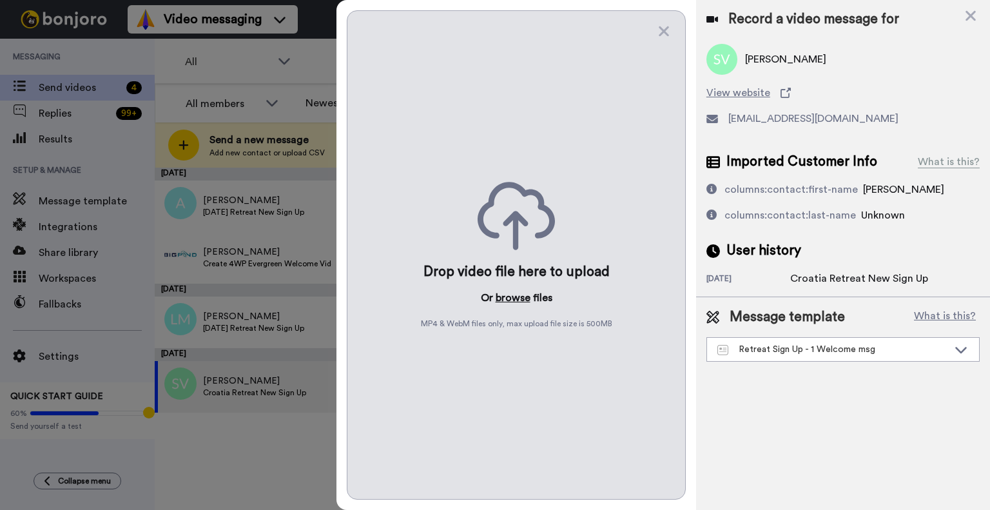
click at [507, 291] on button "browse" at bounding box center [513, 297] width 35 height 15
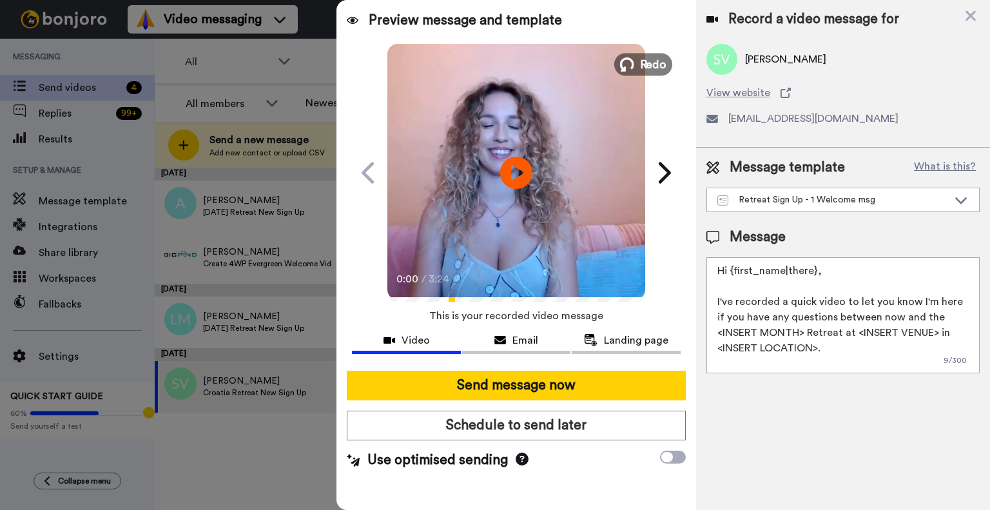
click at [636, 59] on button "Redo" at bounding box center [643, 64] width 58 height 23
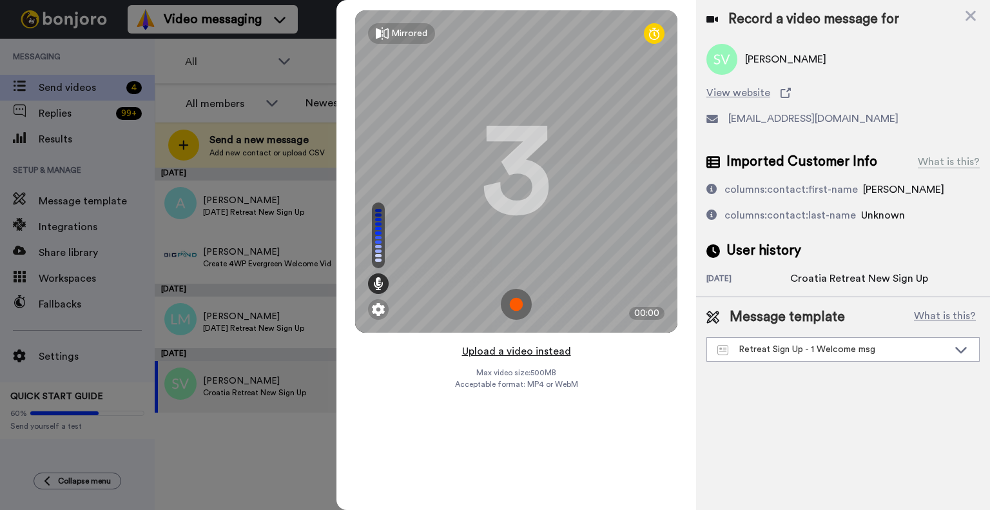
click at [492, 348] on button "Upload a video instead" at bounding box center [516, 351] width 117 height 17
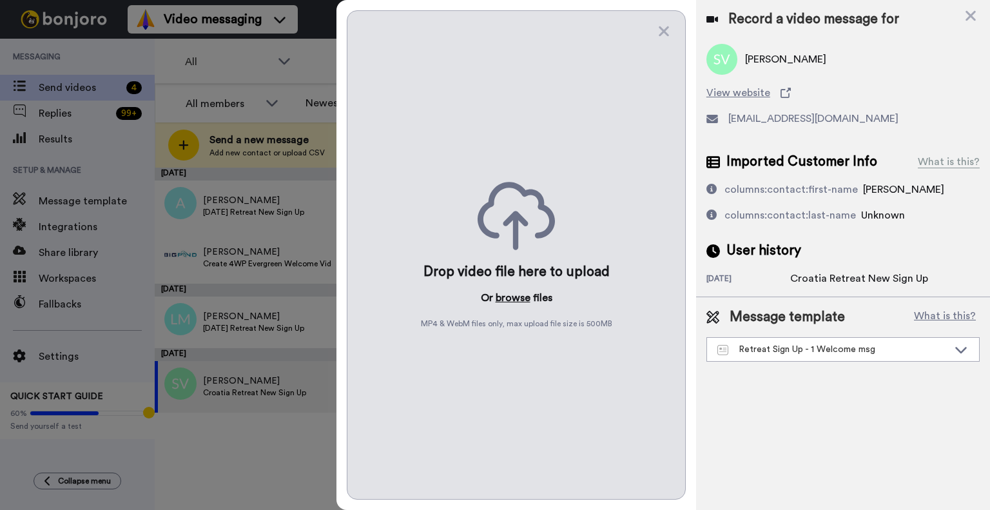
click at [502, 298] on button "browse" at bounding box center [513, 297] width 35 height 15
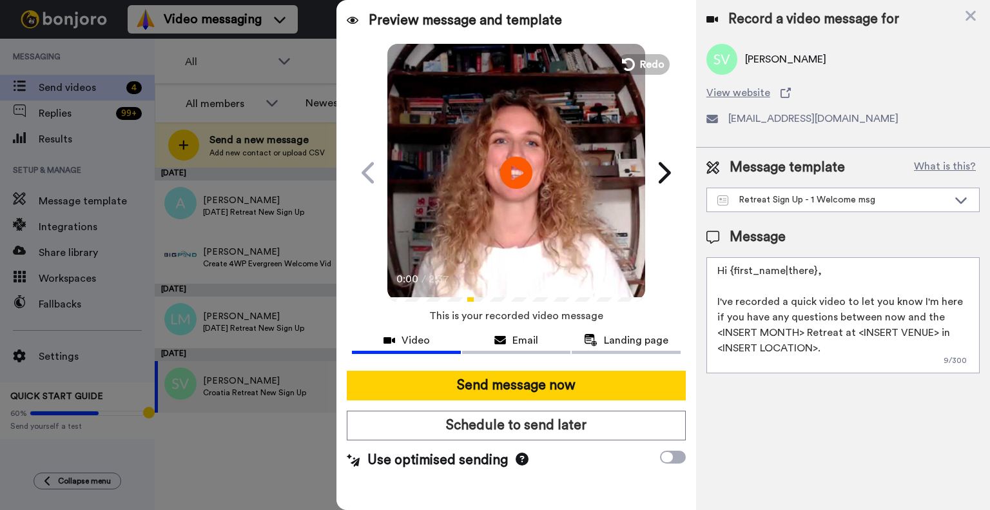
click at [731, 270] on textarea "Hi {first_name|there}, I've recorded a quick video to let you know I'm here if …" at bounding box center [842, 315] width 273 height 116
paste textarea "Le Méridien Lav, Split"
click at [894, 332] on textarea "Dear Sarah, I've recorded a quick video to let you know I'm here if you have an…" at bounding box center [842, 315] width 273 height 116
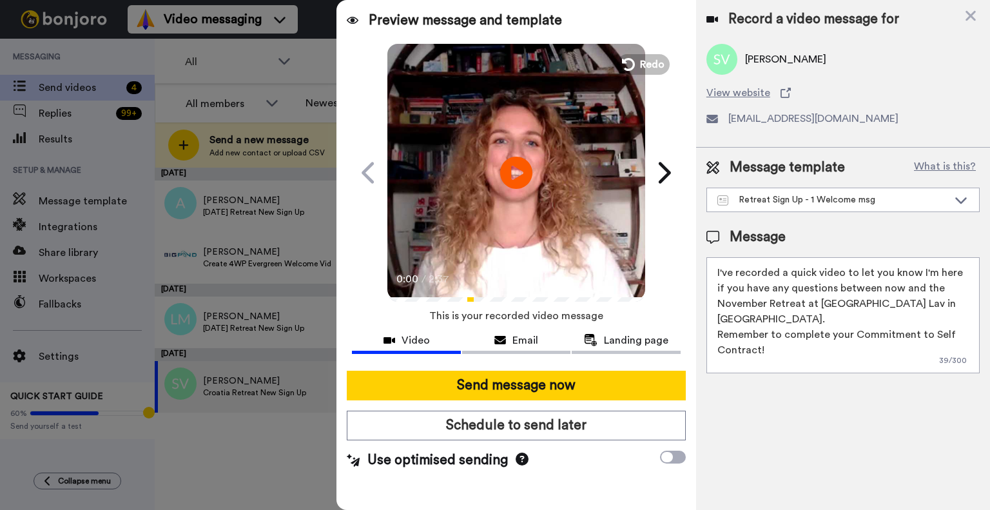
scroll to position [34, 0]
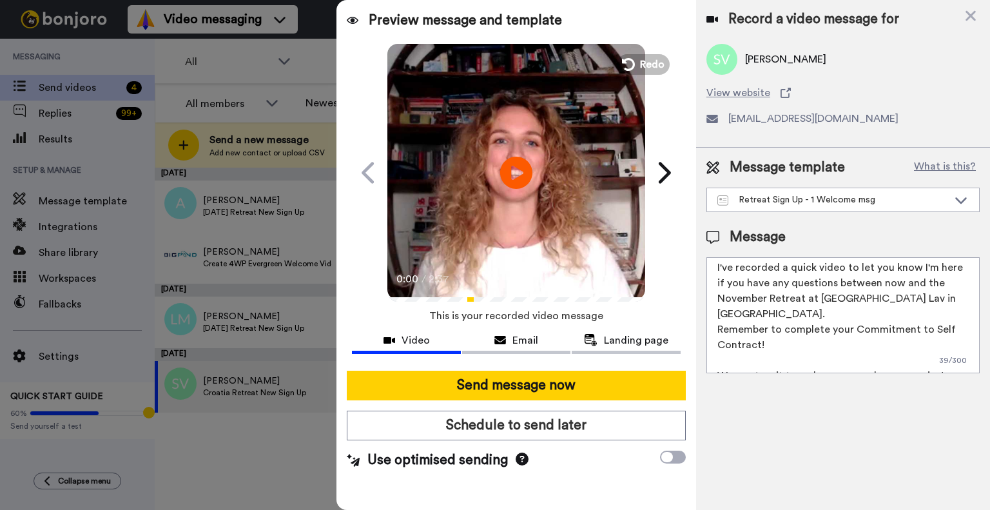
click at [914, 355] on textarea "Dear Sarah, I've recorded a quick video to let you know I'm here if you have an…" at bounding box center [842, 315] width 273 height 116
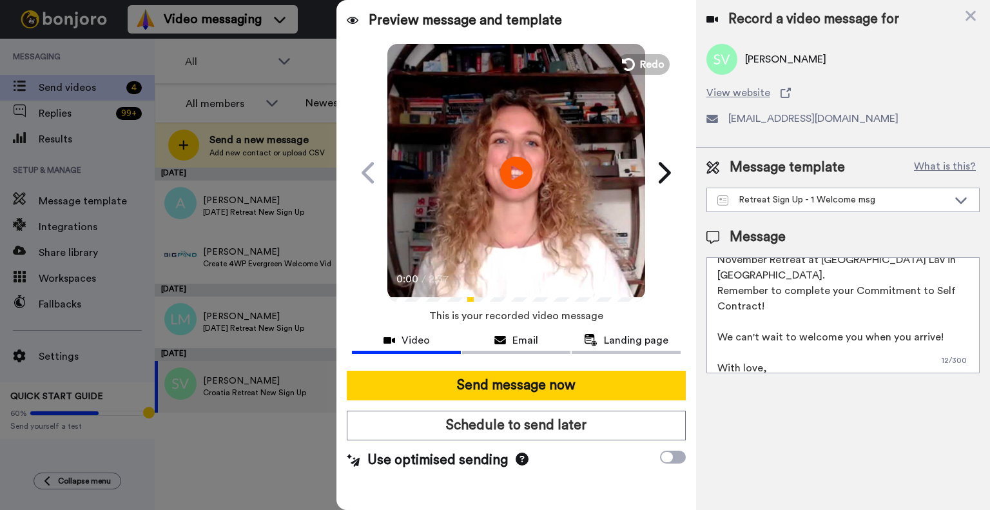
scroll to position [73, 0]
click at [723, 277] on textarea "Dear Sarah, I've recorded a quick video to let you know I'm here if you have an…" at bounding box center [842, 315] width 273 height 116
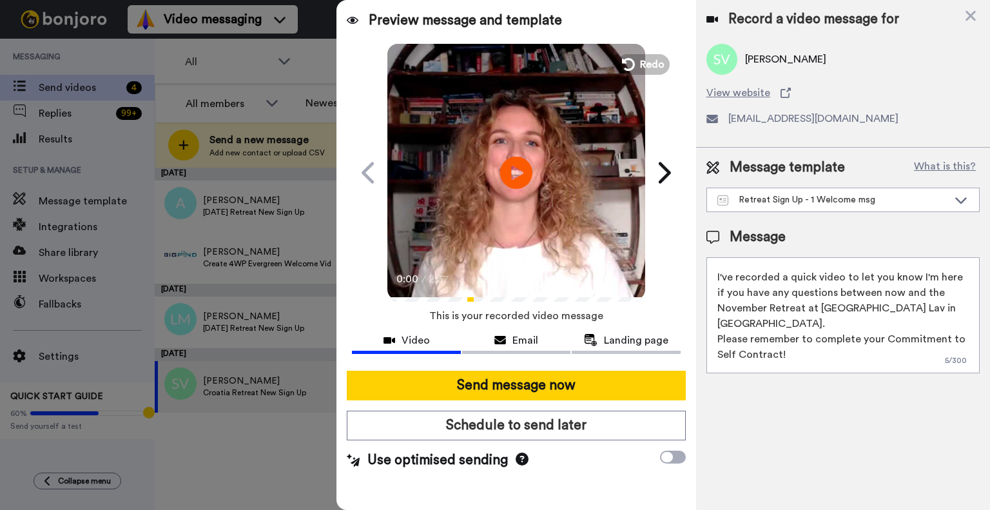
scroll to position [24, 0]
drag, startPoint x: 797, startPoint y: 341, endPoint x: 715, endPoint y: 325, distance: 82.8
click at [715, 325] on textarea "Dear Sarah, I've recorded a quick video to let you know I'm here if you have an…" at bounding box center [842, 315] width 273 height 116
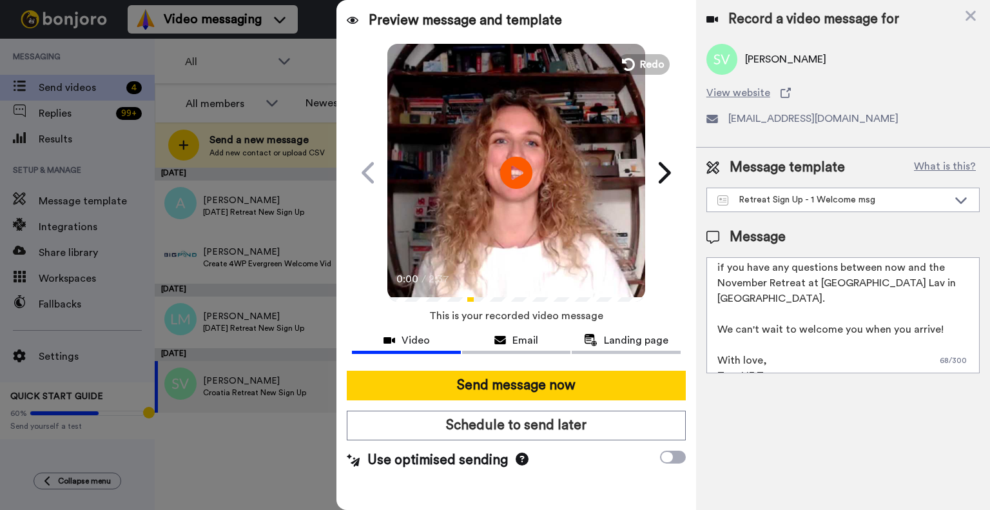
scroll to position [0, 0]
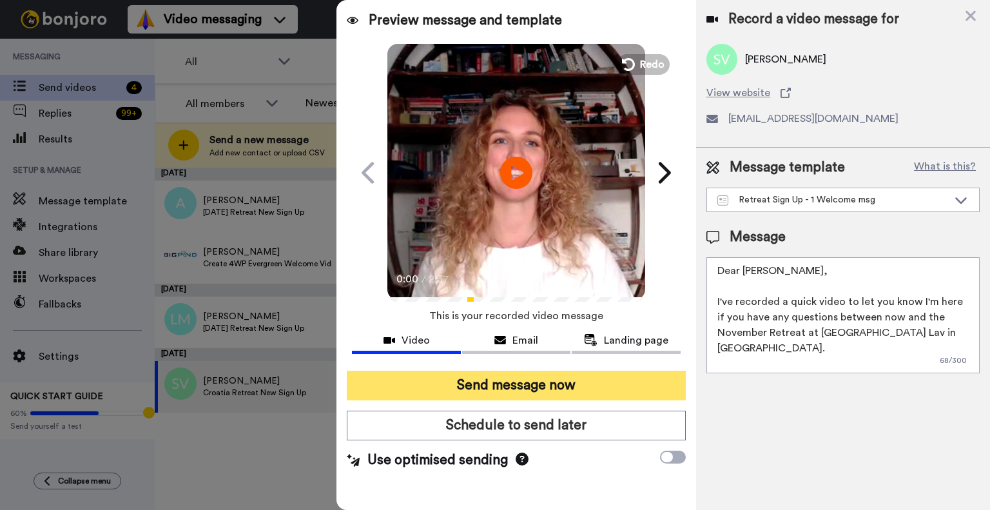
type textarea "Dear Sarah, I've recorded a quick video to let you know I'm here if you have an…"
click at [598, 380] on button "Send message now" at bounding box center [516, 386] width 339 height 30
